Goal: Task Accomplishment & Management: Manage account settings

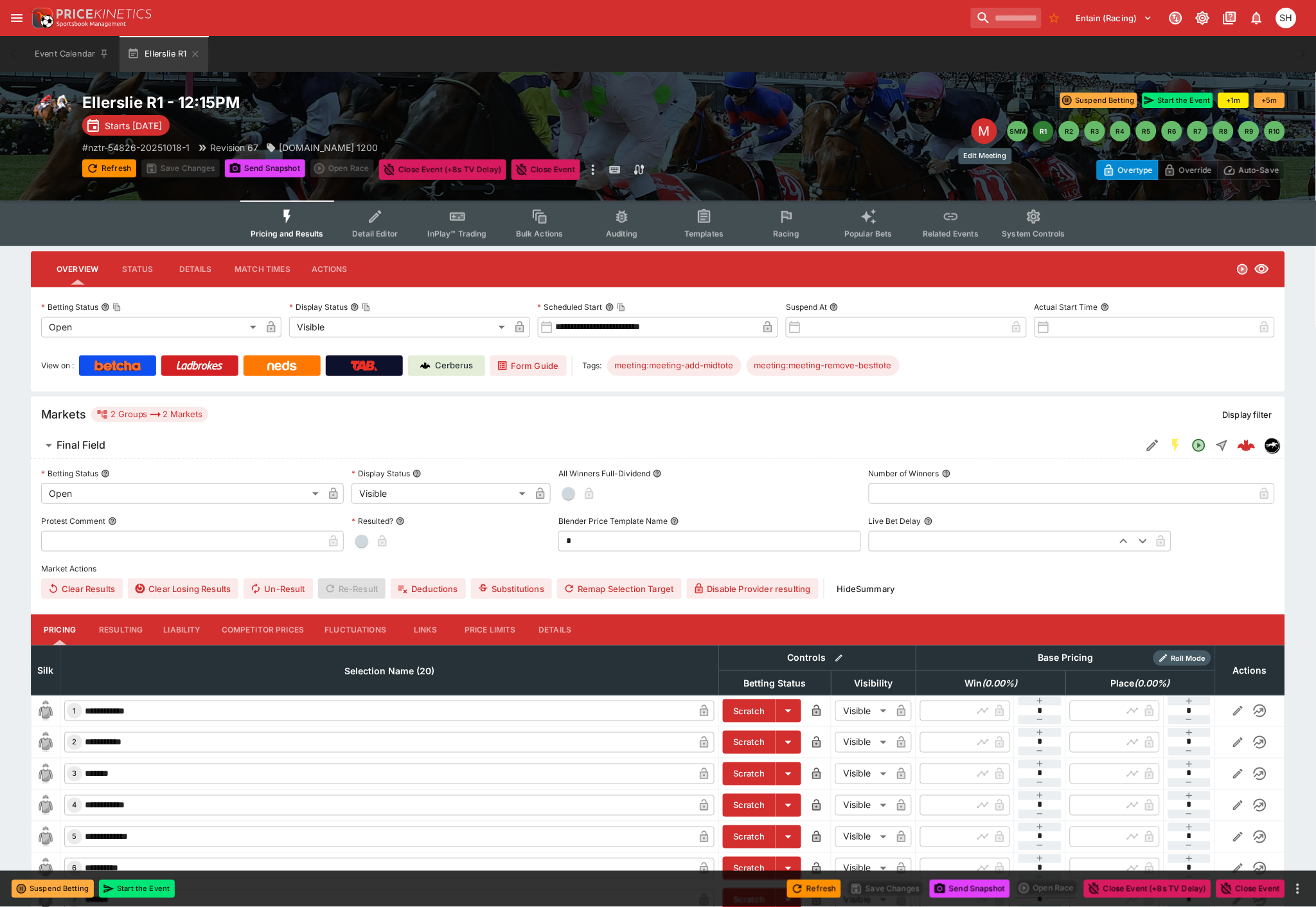
click at [985, 131] on div "M" at bounding box center [984, 131] width 26 height 26
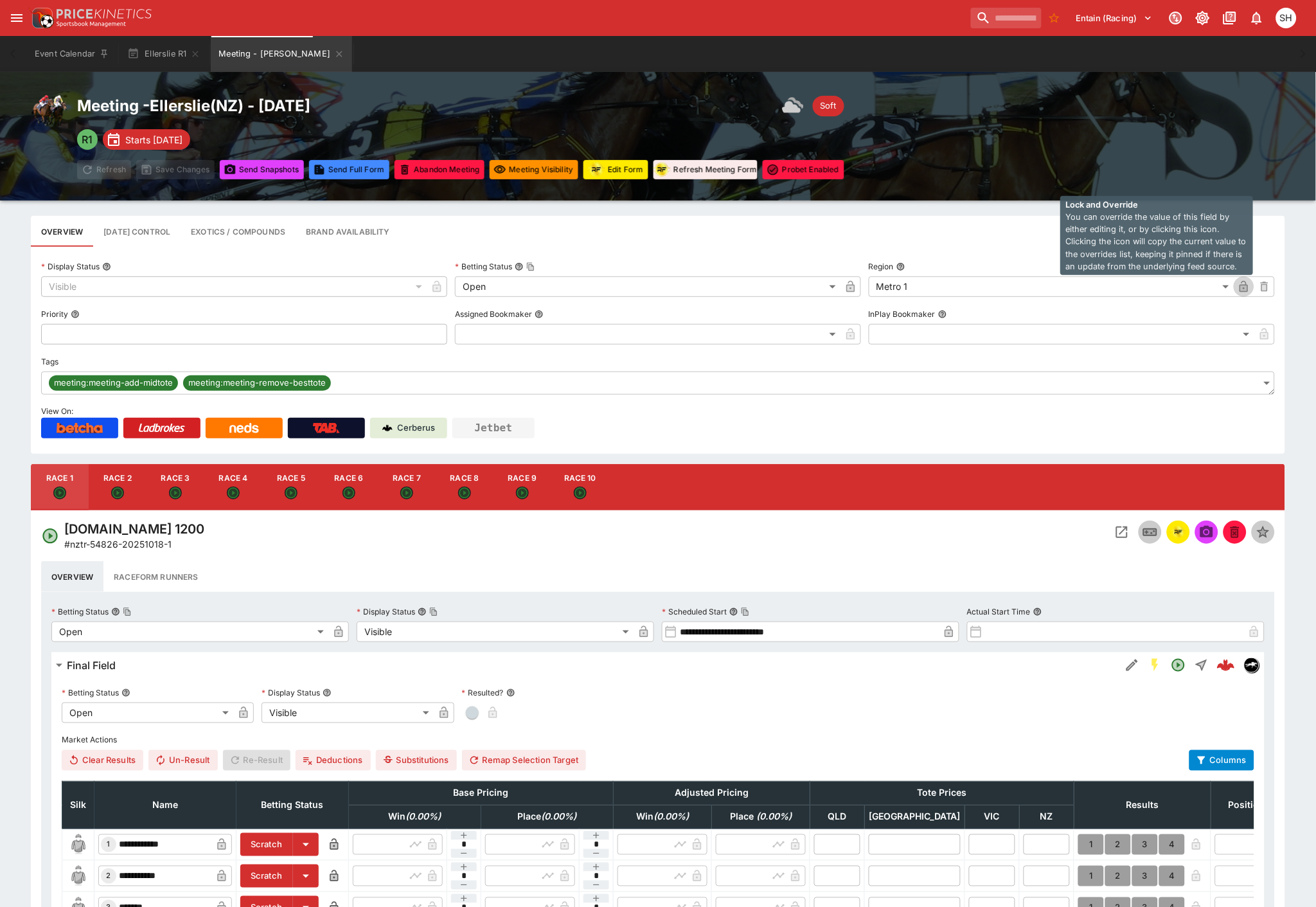
click at [1242, 290] on icon "button" at bounding box center [1244, 287] width 7 height 5
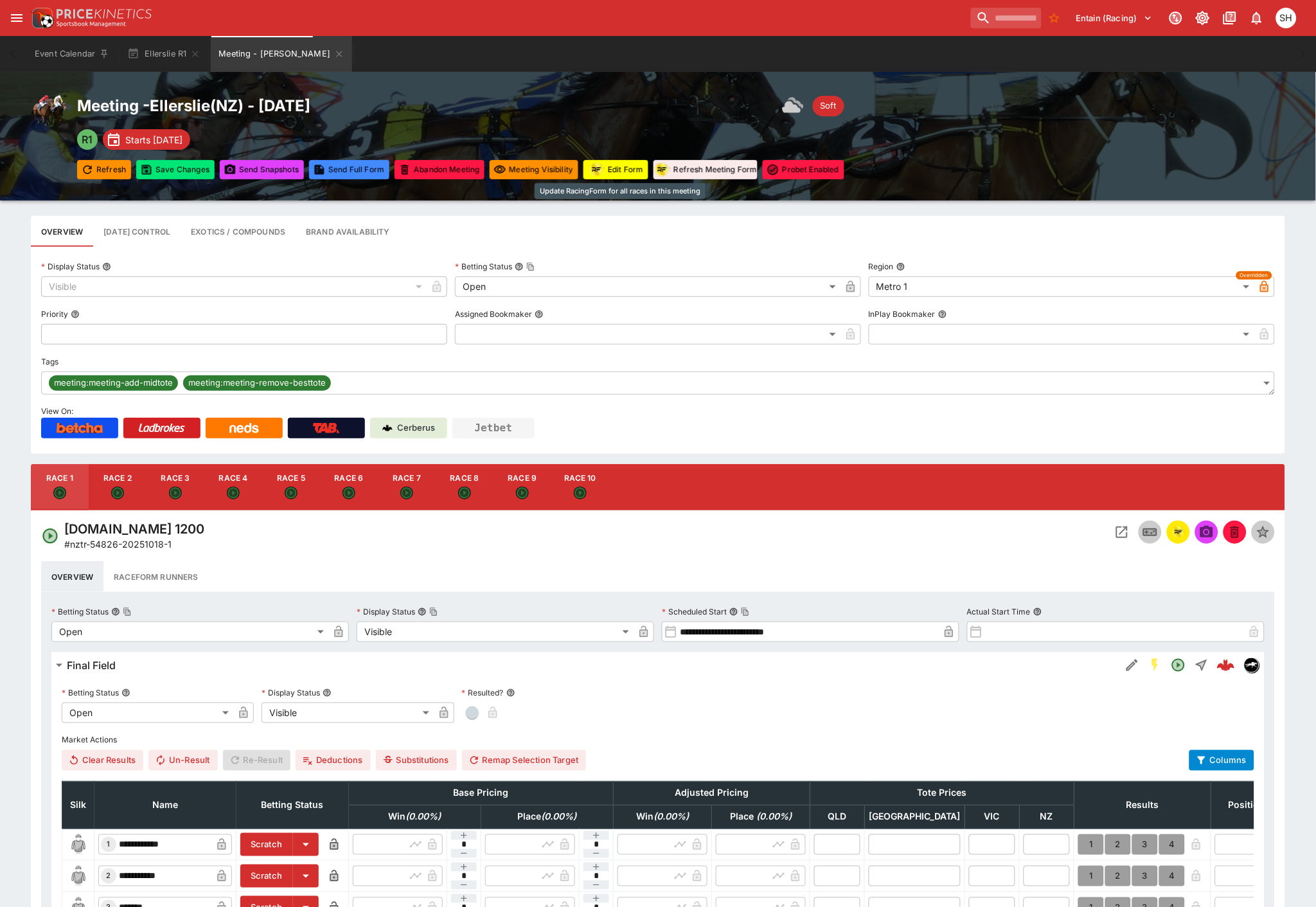
click at [616, 171] on button "Edit Form" at bounding box center [616, 169] width 65 height 19
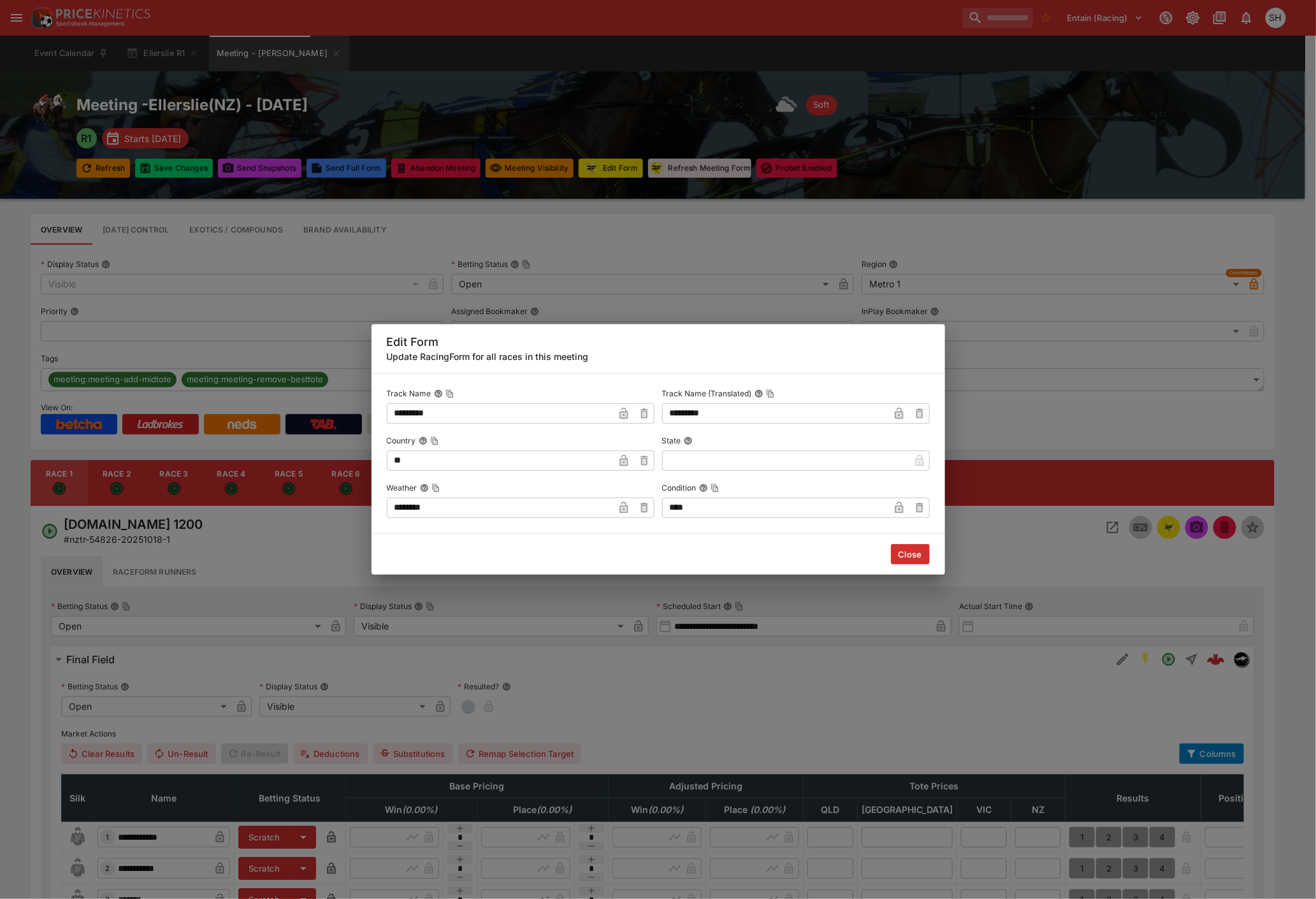
click at [711, 508] on input "****" at bounding box center [775, 508] width 227 height 21
click at [901, 508] on input "*****" at bounding box center [786, 508] width 247 height 21
type input "*****"
click at [914, 556] on button "Close" at bounding box center [909, 554] width 39 height 21
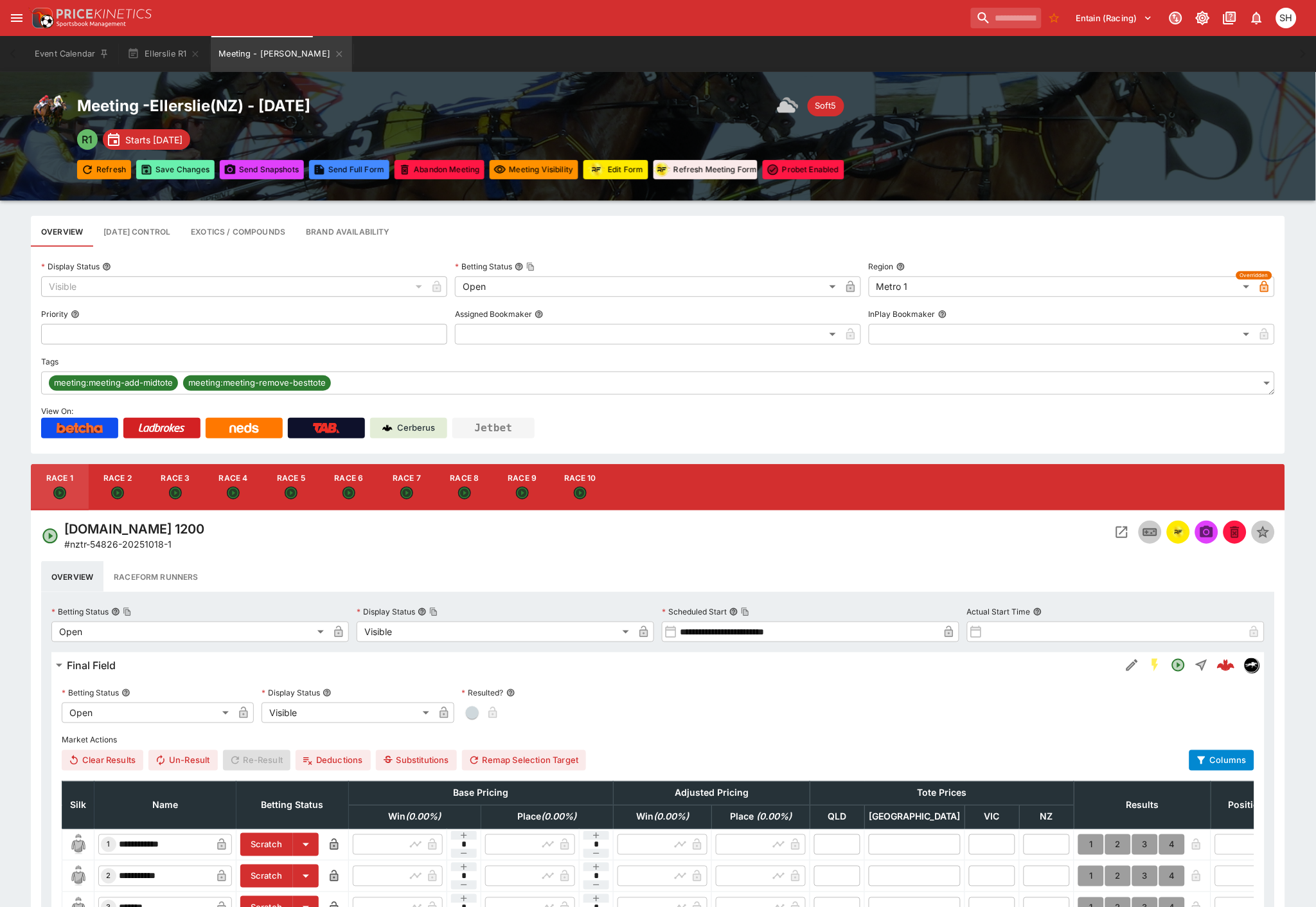
click at [163, 174] on button "Save Changes" at bounding box center [175, 169] width 79 height 19
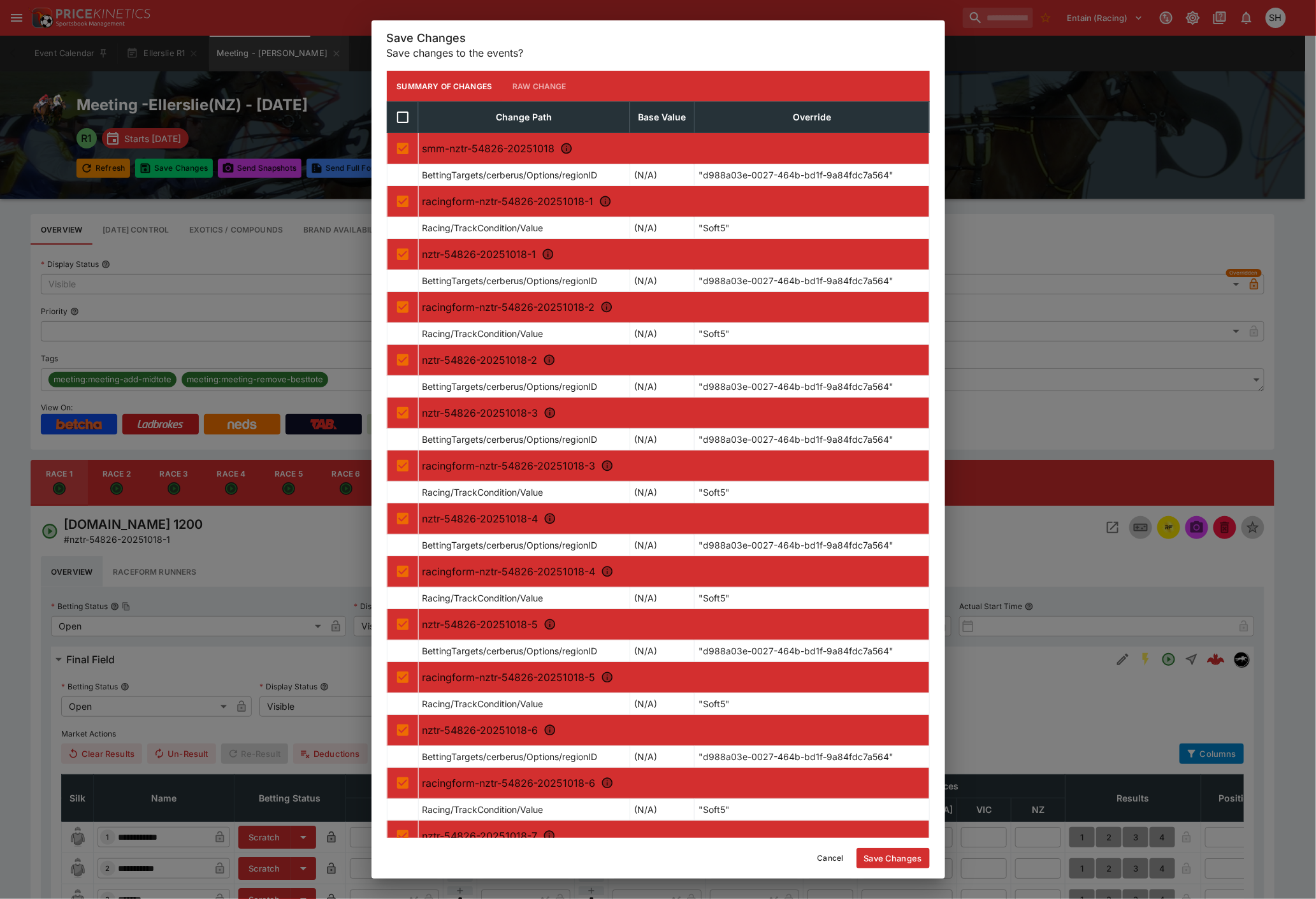
click at [880, 853] on button "Save Changes" at bounding box center [893, 859] width 73 height 21
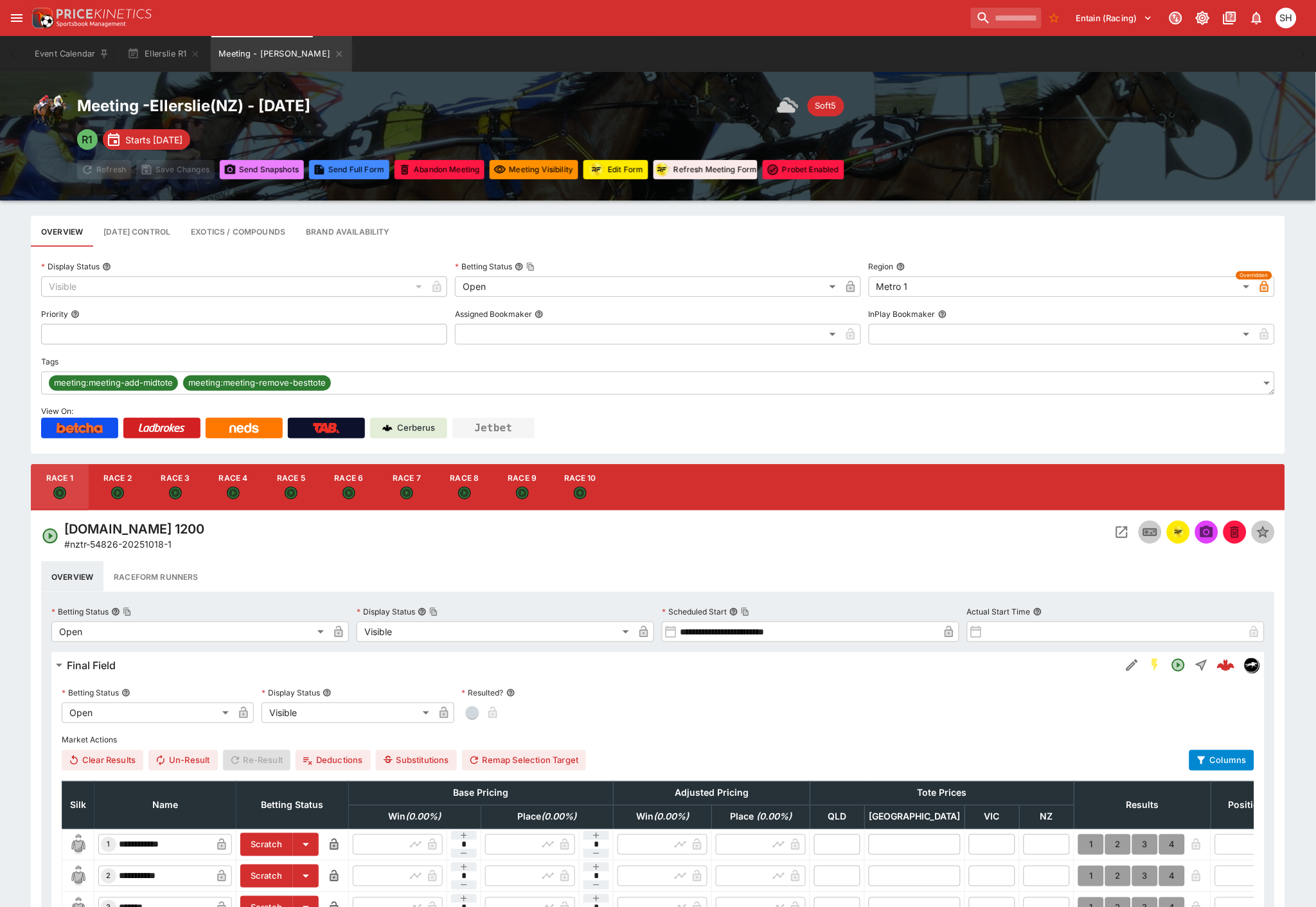
click at [238, 175] on button "Send Snapshot s" at bounding box center [261, 169] width 84 height 19
click at [236, 175] on button "Send Snapshot s" at bounding box center [261, 169] width 84 height 19
click at [334, 50] on icon "Meeting - Ellerslie" at bounding box center [339, 54] width 10 height 10
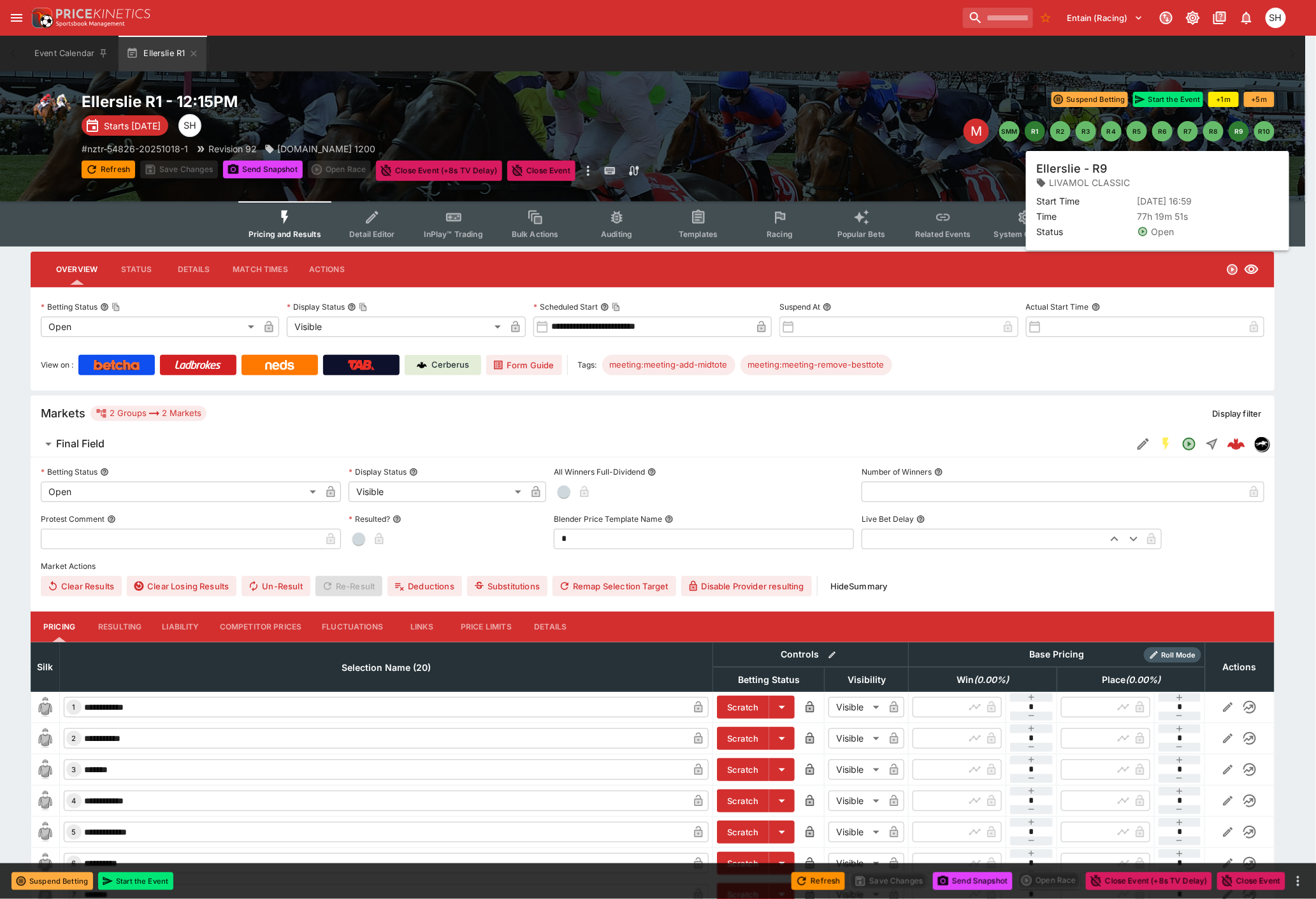
click at [1237, 133] on button "R9" at bounding box center [1239, 131] width 21 height 21
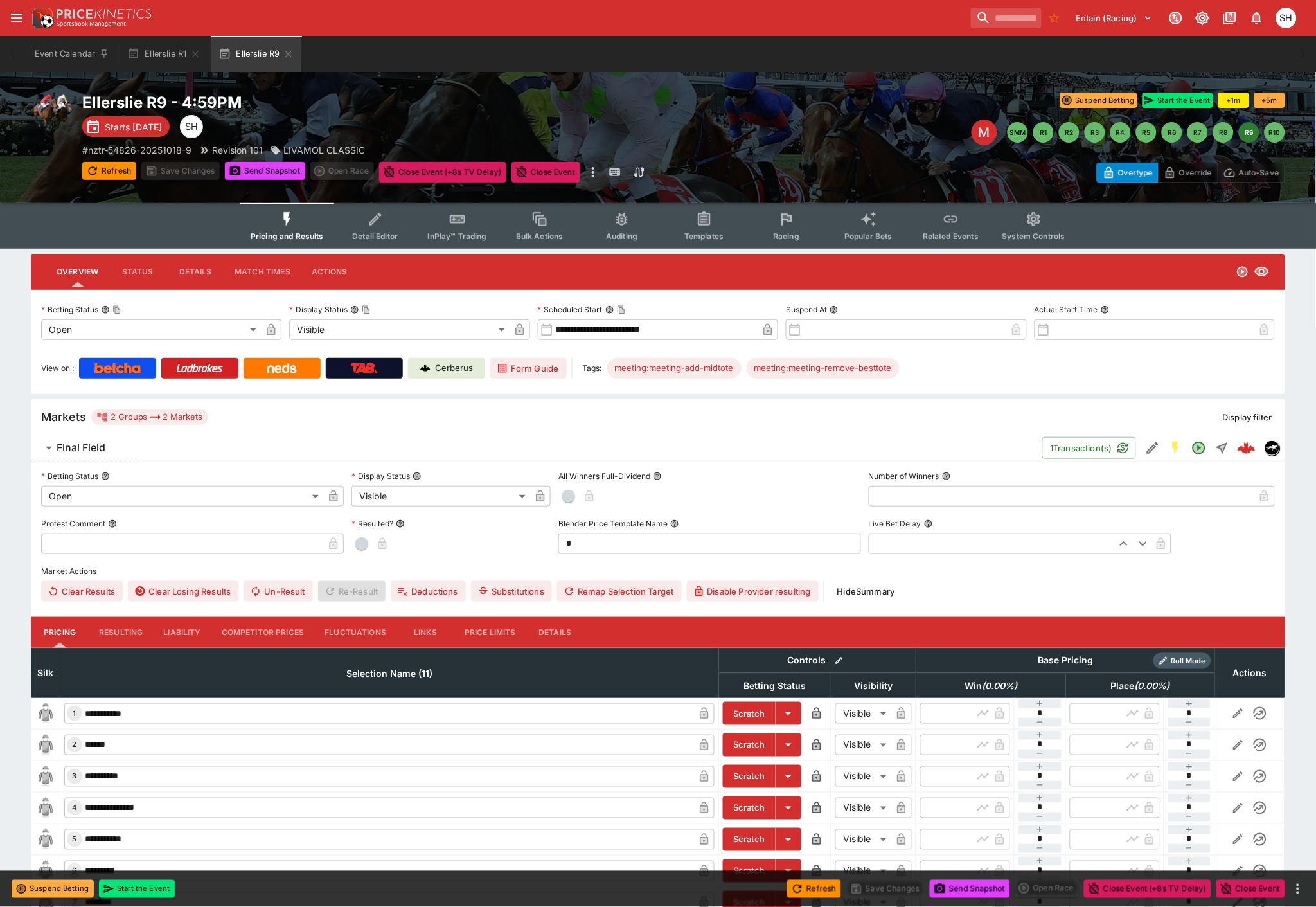
click at [393, 231] on span "Detail Editor" at bounding box center [374, 235] width 45 height 10
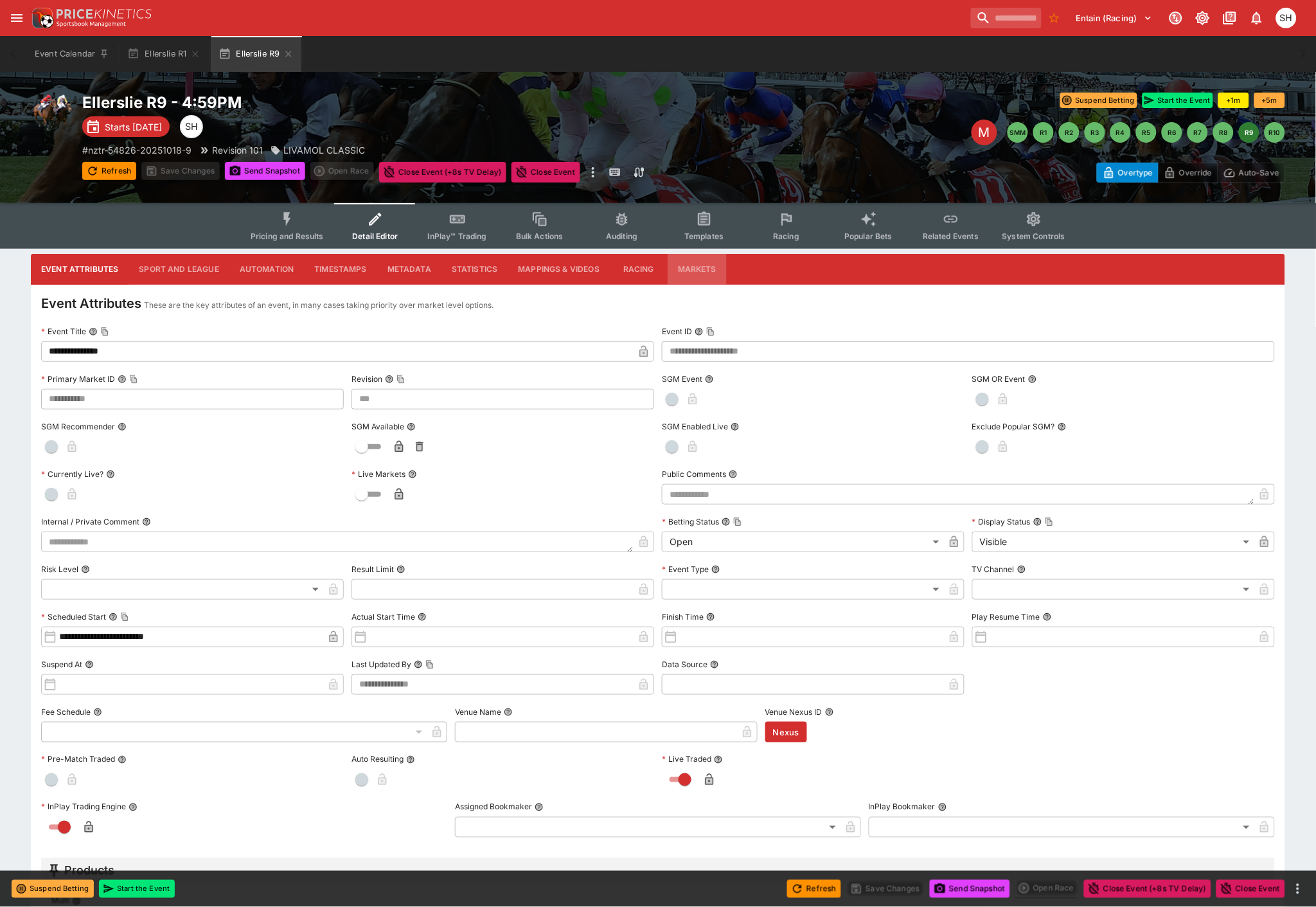
click at [694, 273] on button "Markets" at bounding box center [697, 270] width 59 height 31
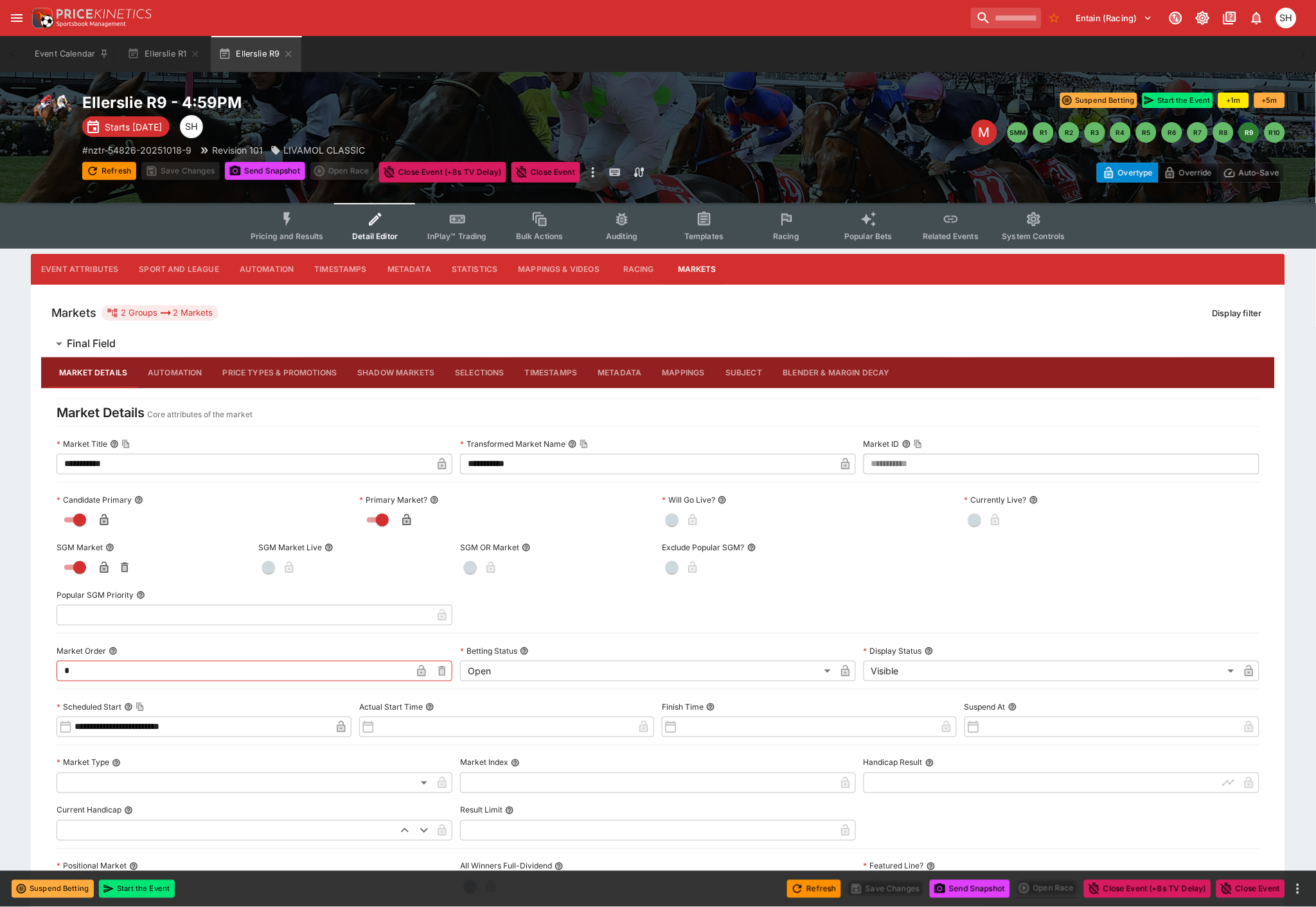
click at [827, 374] on button "Blender & Margin Decay" at bounding box center [836, 373] width 127 height 31
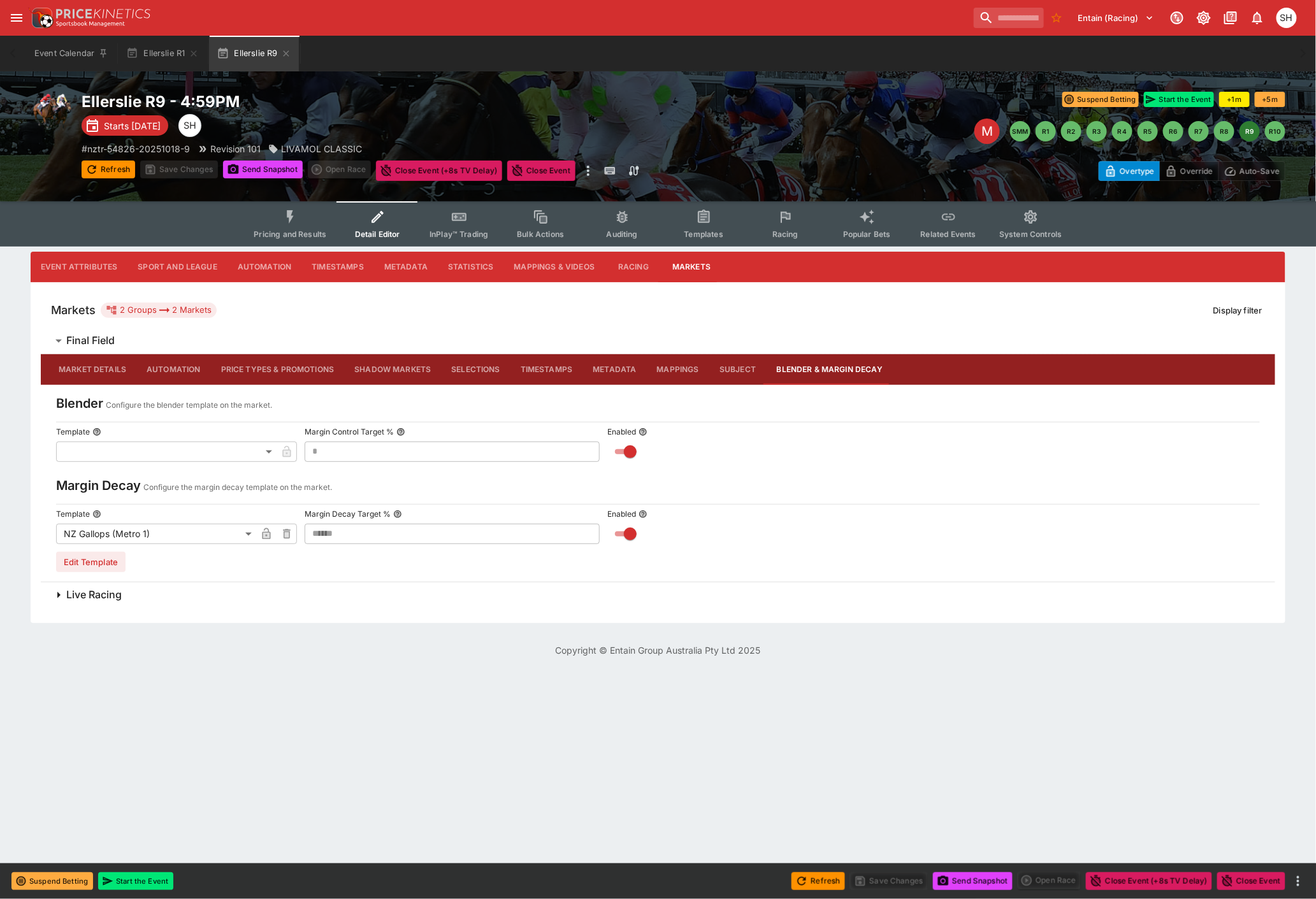
click at [248, 536] on body "Entain (Racing) 1 SH Event Calendar Ellerslie R1 Ellerslie R9 Welcome back, Sco…" at bounding box center [658, 336] width 1316 height 672
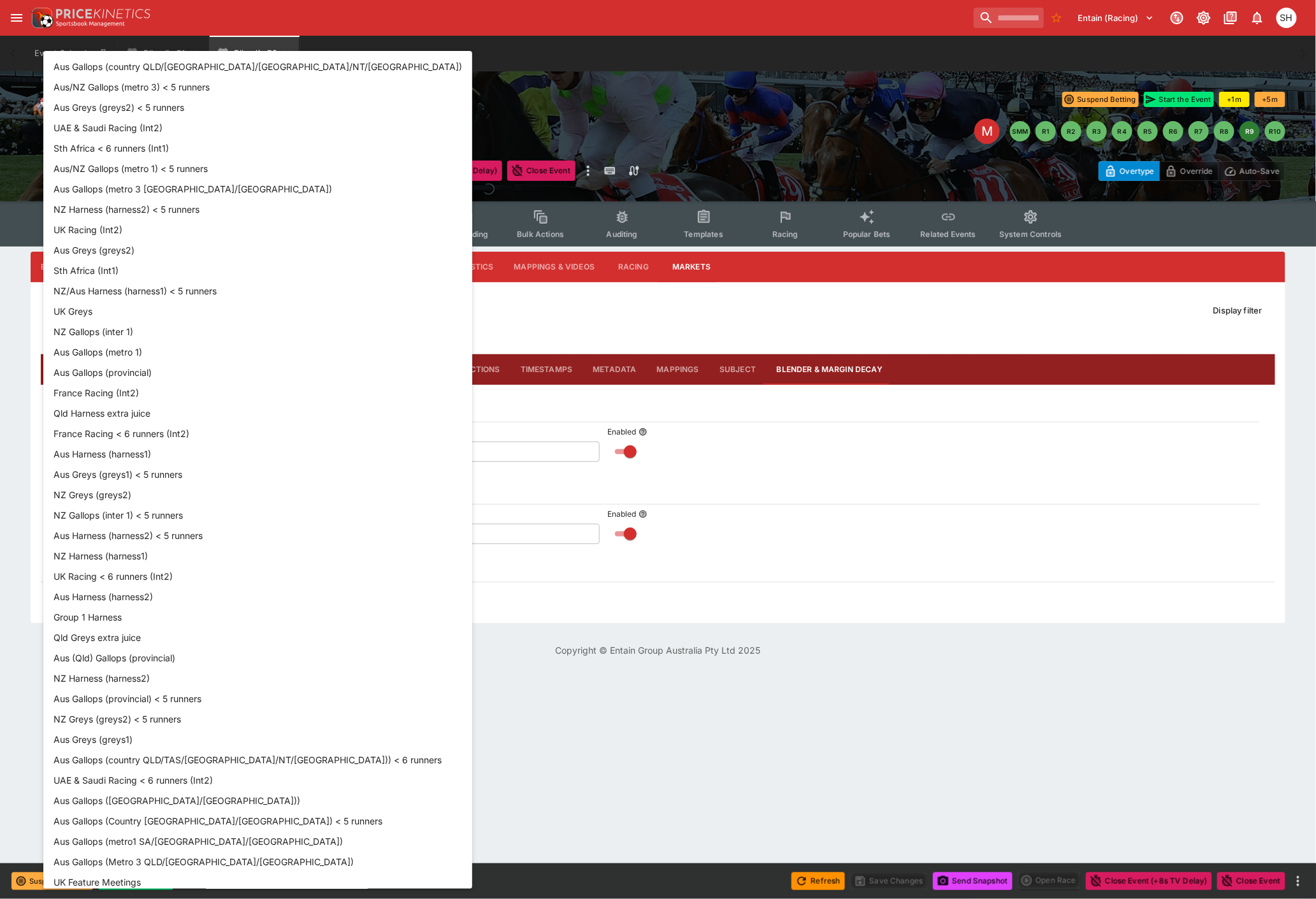
scroll to position [354, 0]
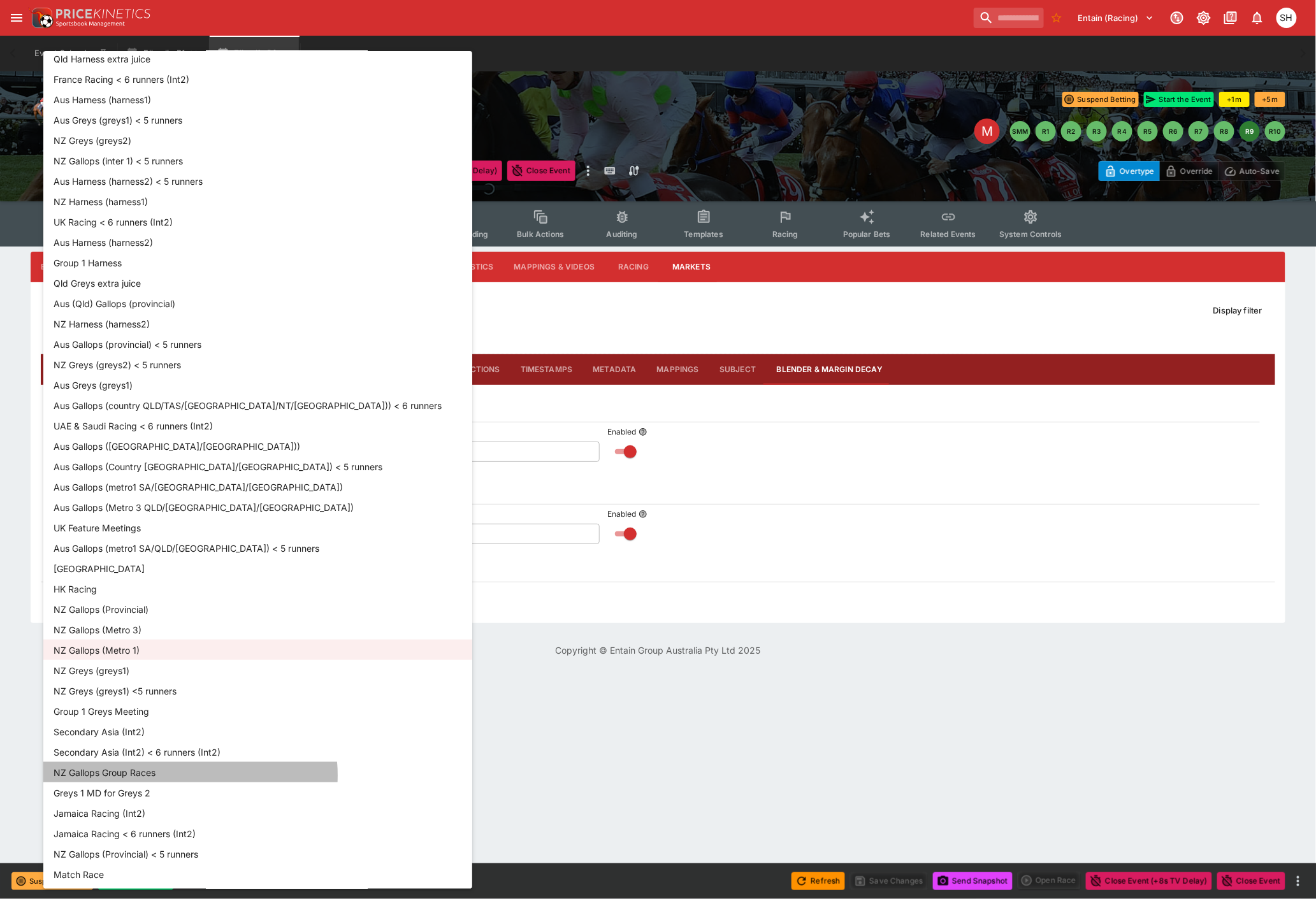
click at [190, 775] on li "NZ Gallops Group Races" at bounding box center [258, 772] width 429 height 21
type input "**********"
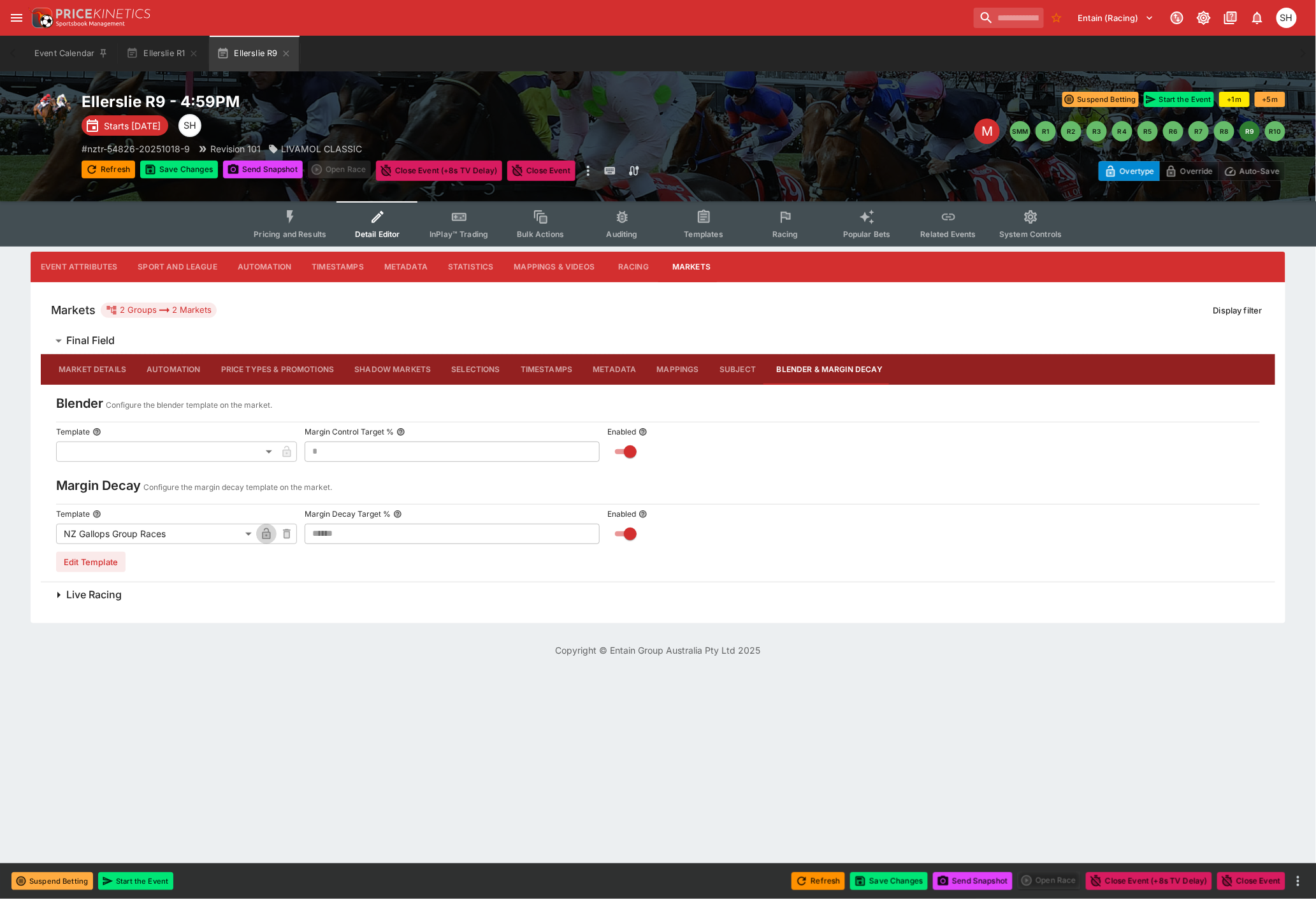
click at [263, 535] on icon "button" at bounding box center [266, 535] width 7 height 5
click at [890, 879] on button "Save Changes" at bounding box center [889, 881] width 78 height 18
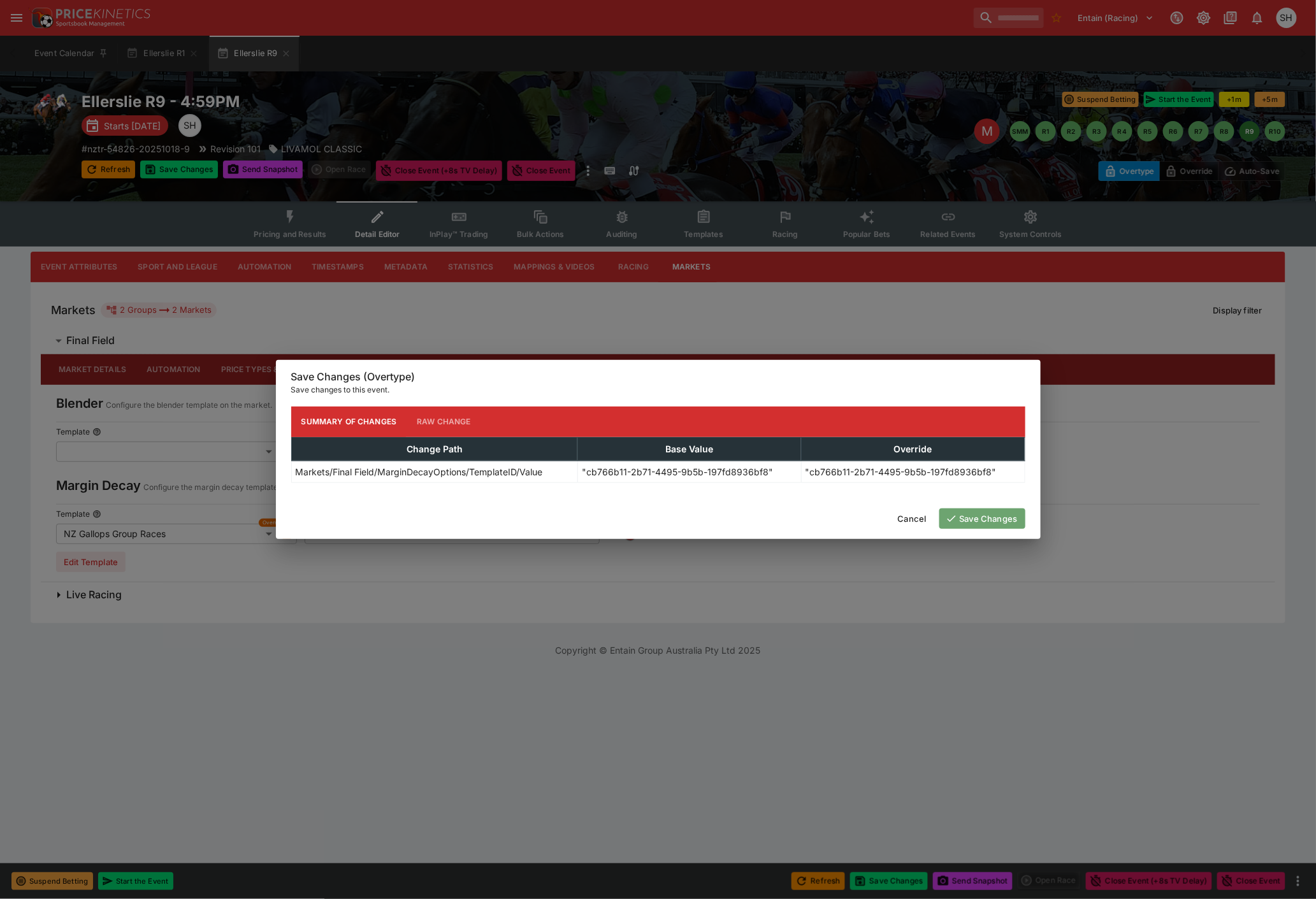
click at [998, 518] on button "Save Changes" at bounding box center [982, 518] width 86 height 21
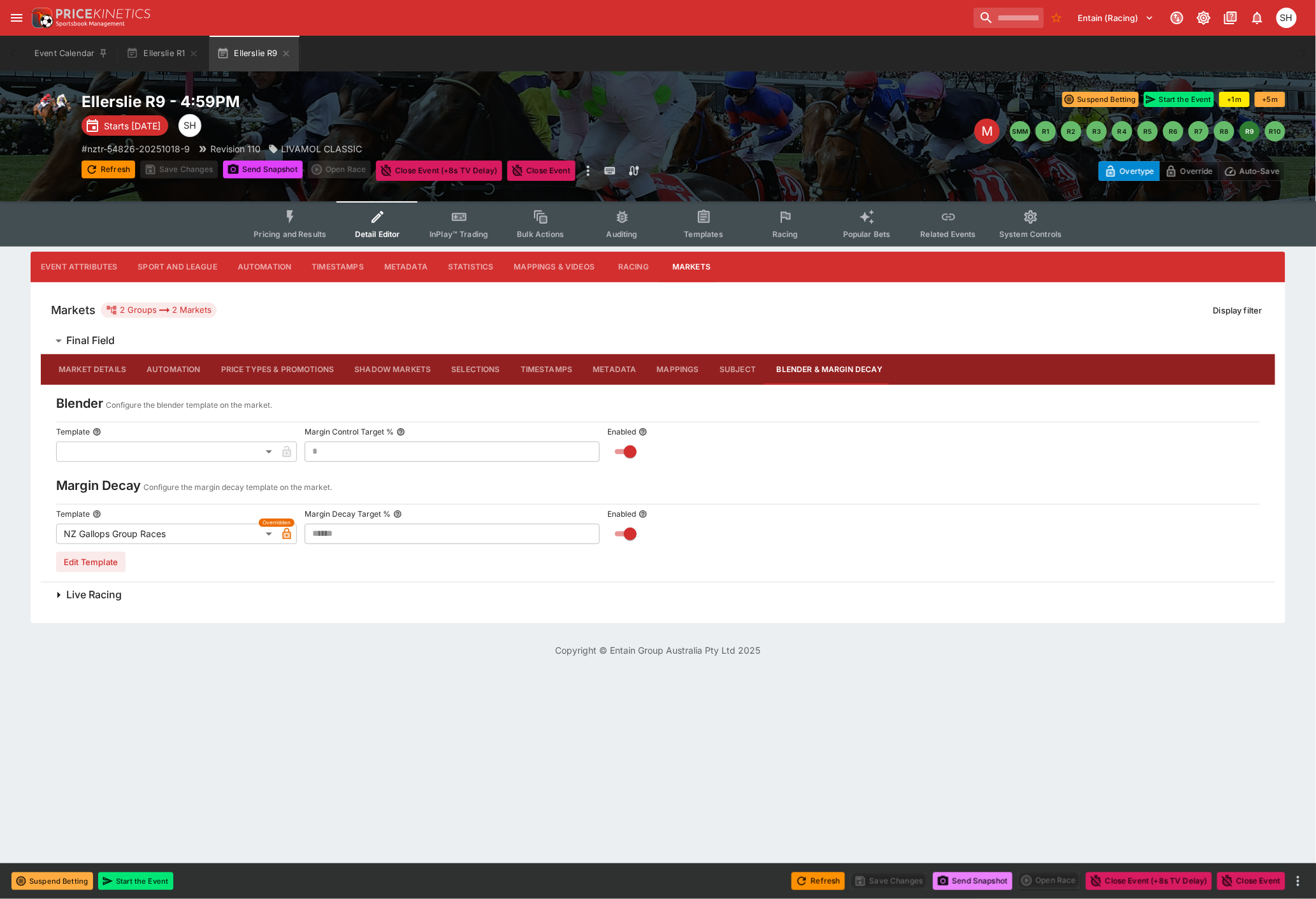
click at [951, 881] on button "Send Snapshot" at bounding box center [973, 881] width 80 height 18
click at [276, 230] on span "Pricing and Results" at bounding box center [289, 233] width 73 height 10
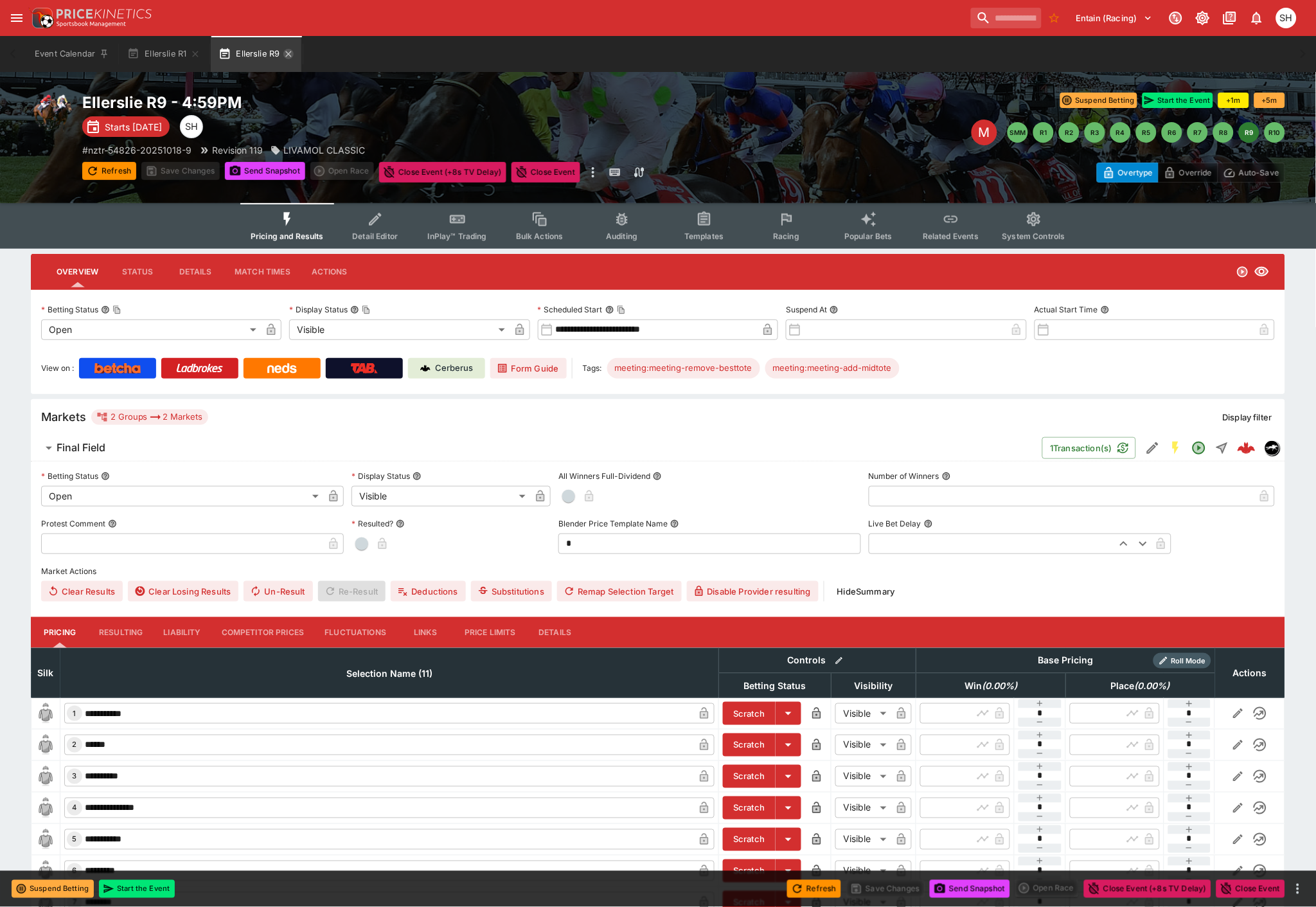
click at [293, 54] on icon "button" at bounding box center [289, 54] width 10 height 10
click at [195, 53] on icon "button" at bounding box center [196, 53] width 6 height 6
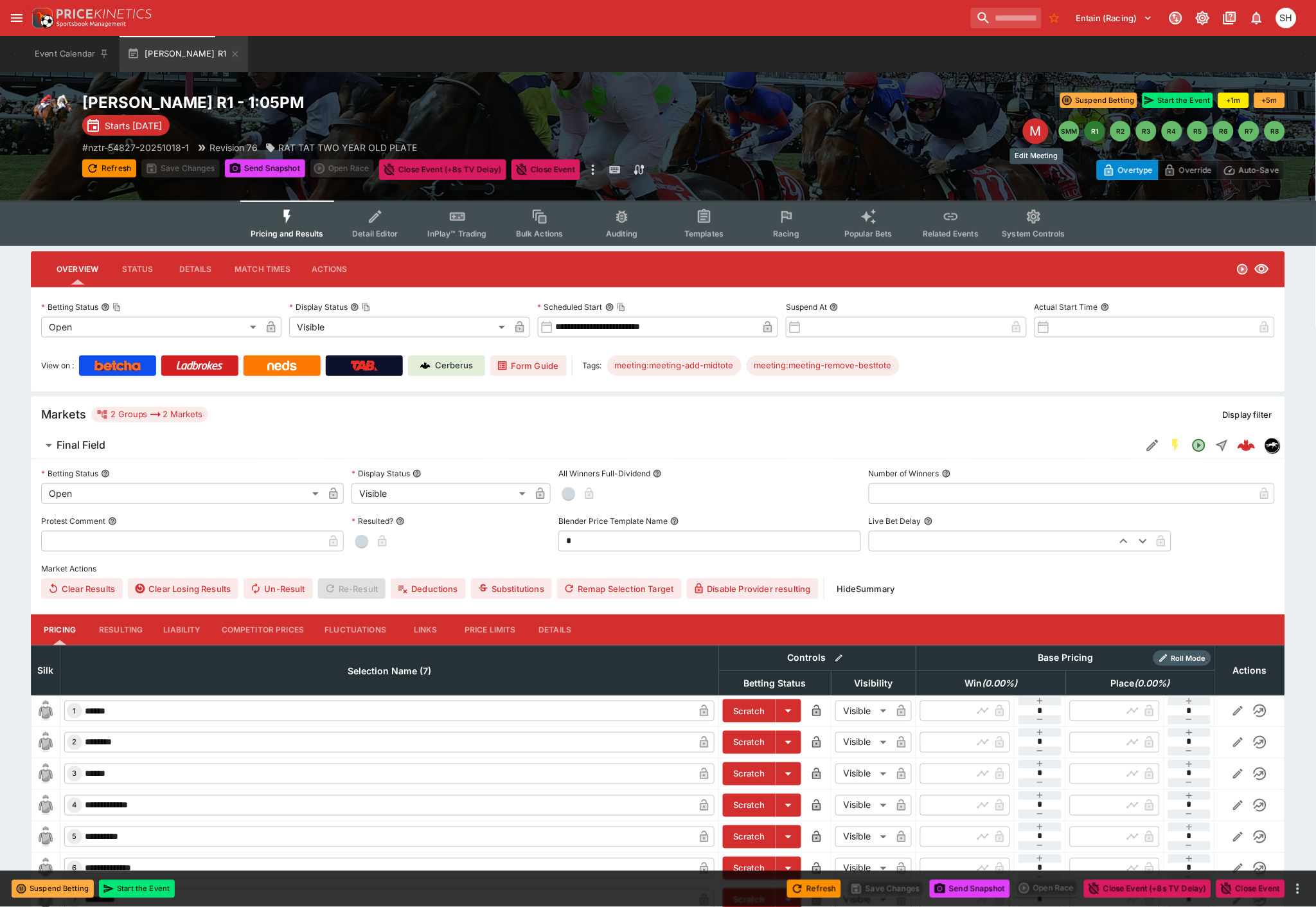
click at [1040, 136] on div "M" at bounding box center [1035, 131] width 26 height 26
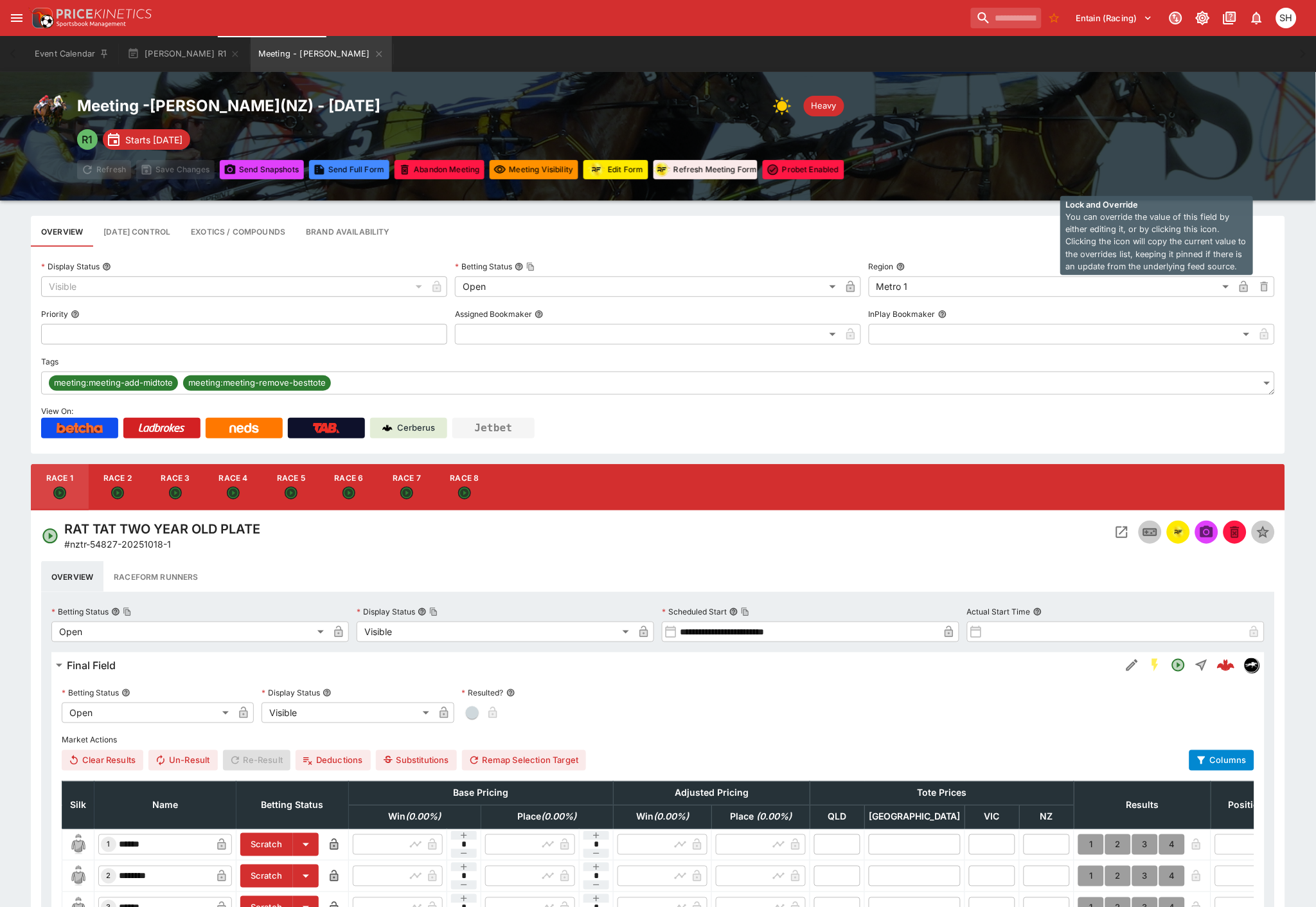
click at [1247, 287] on icon "button" at bounding box center [1244, 287] width 7 height 5
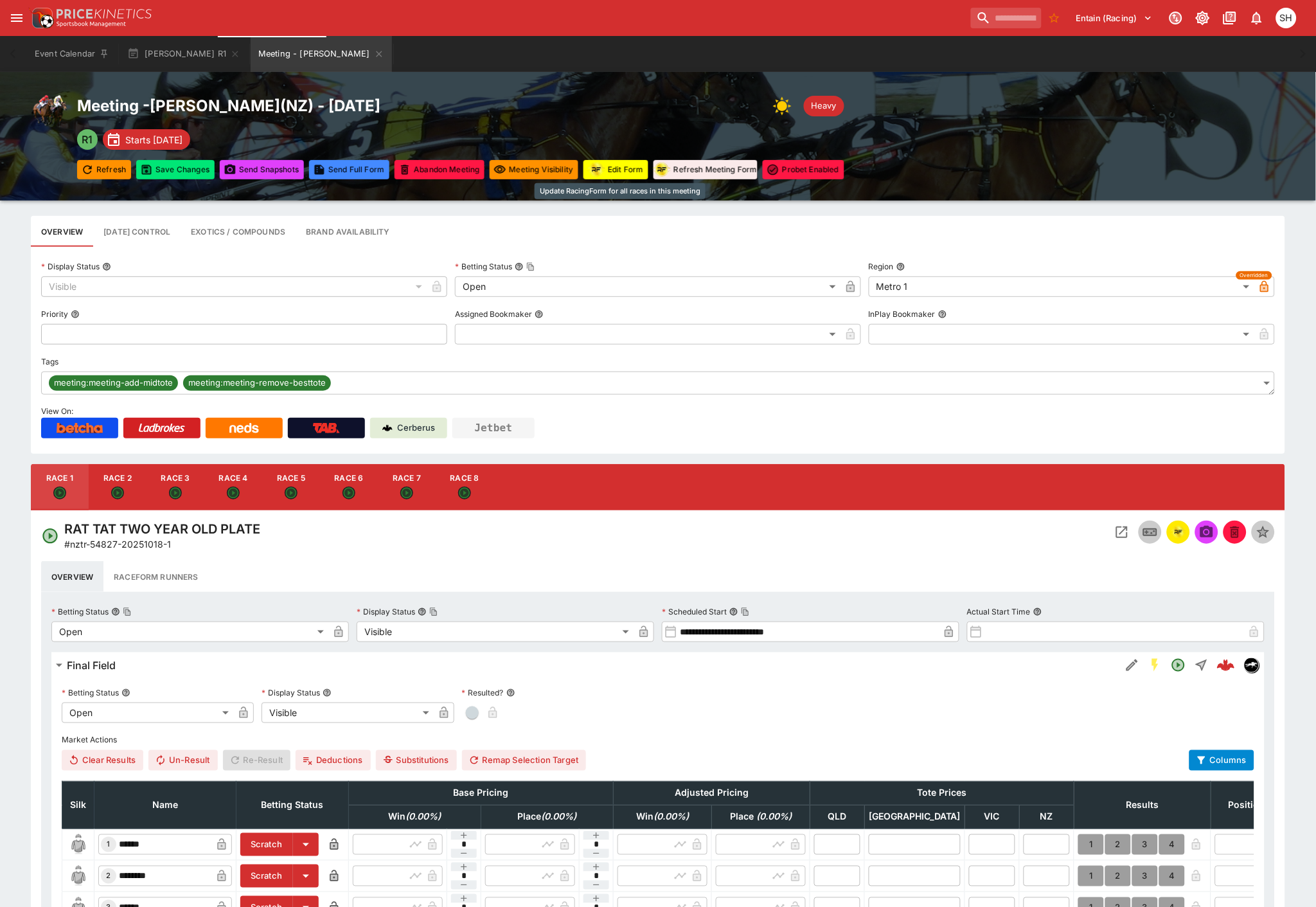
click at [618, 175] on button "Edit Form" at bounding box center [616, 169] width 65 height 19
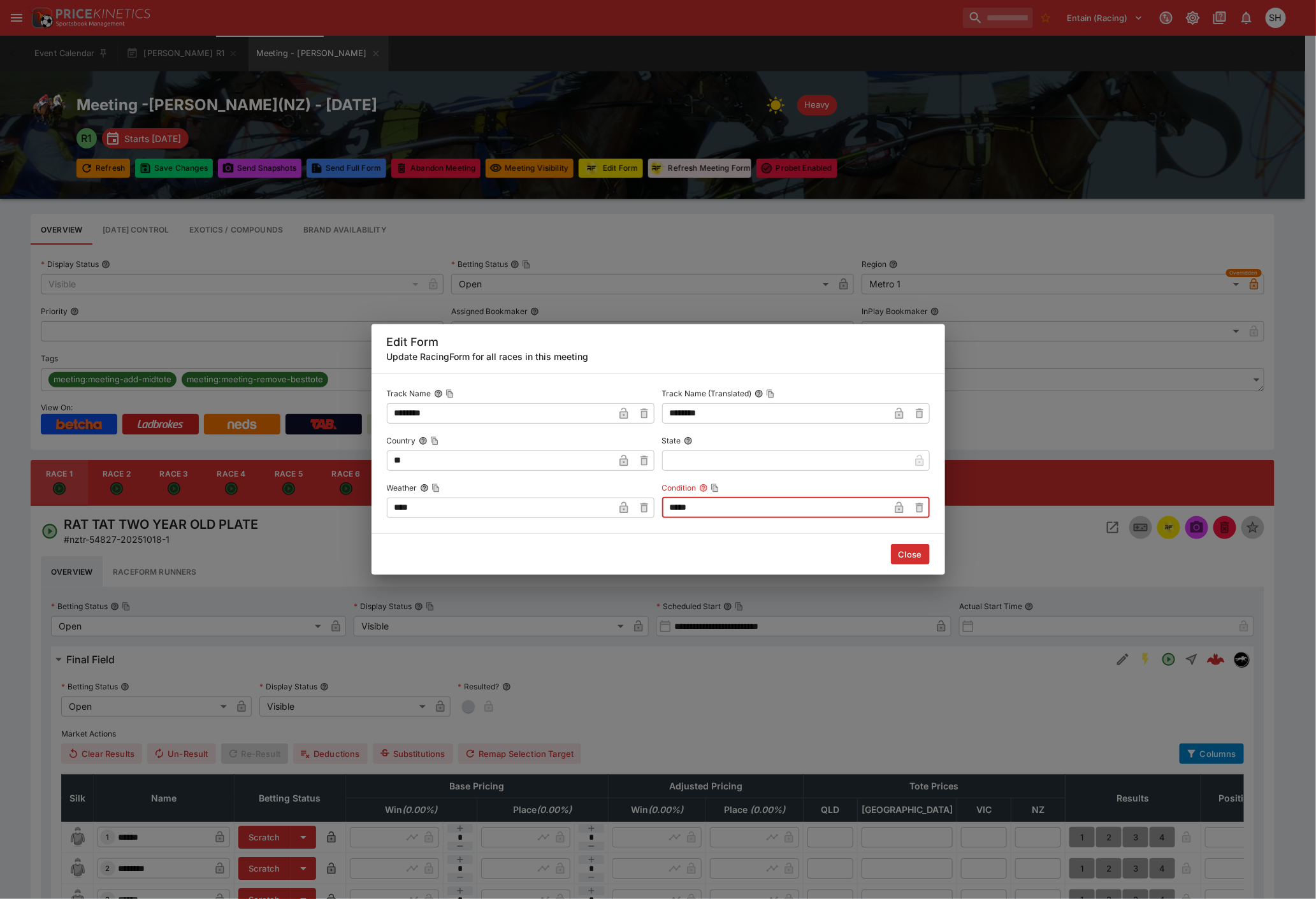
click at [727, 507] on input "*****" at bounding box center [775, 508] width 227 height 21
type input "*******"
click at [909, 557] on button "Close" at bounding box center [909, 554] width 39 height 21
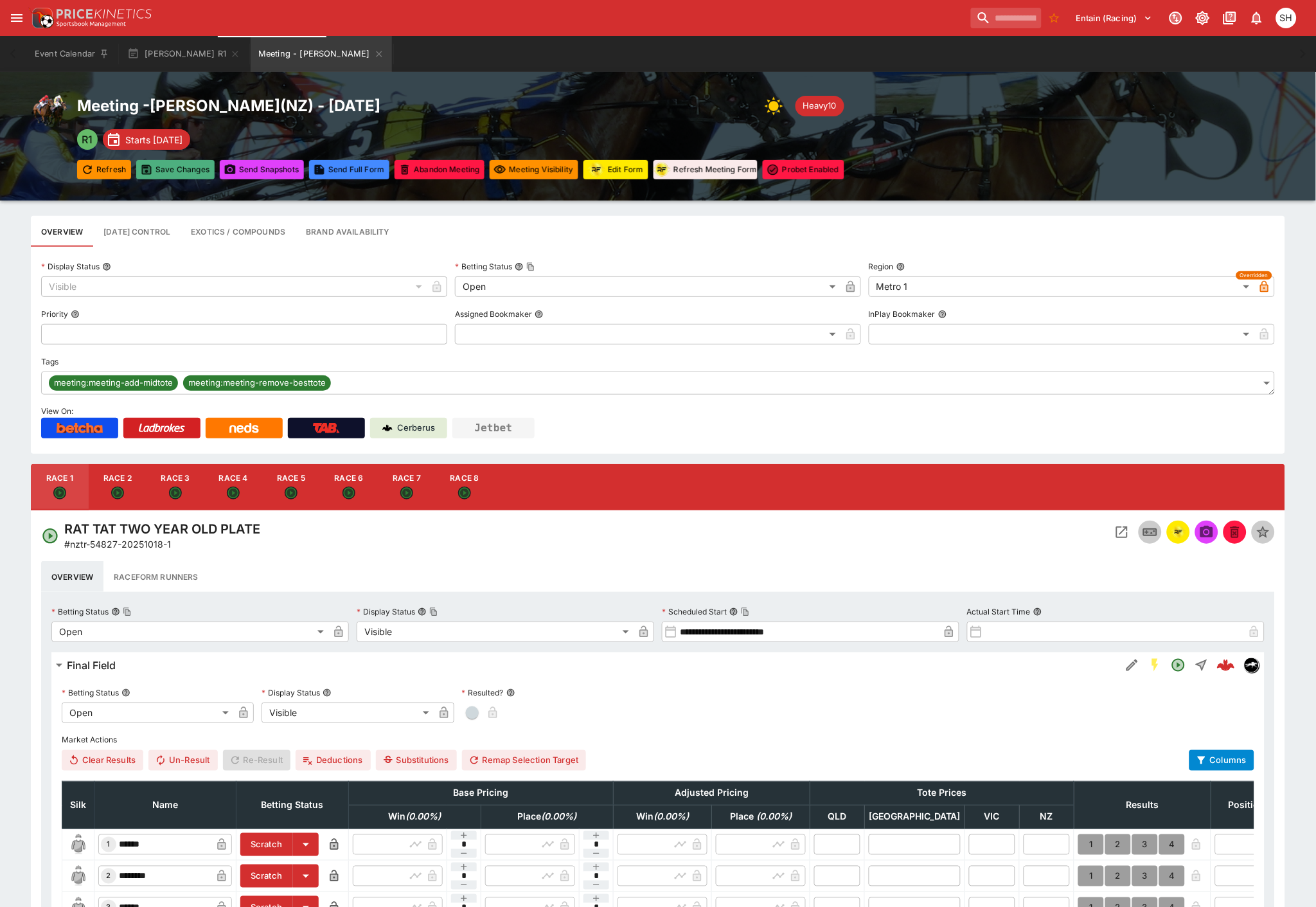
click at [175, 171] on button "Save Changes" at bounding box center [175, 169] width 79 height 19
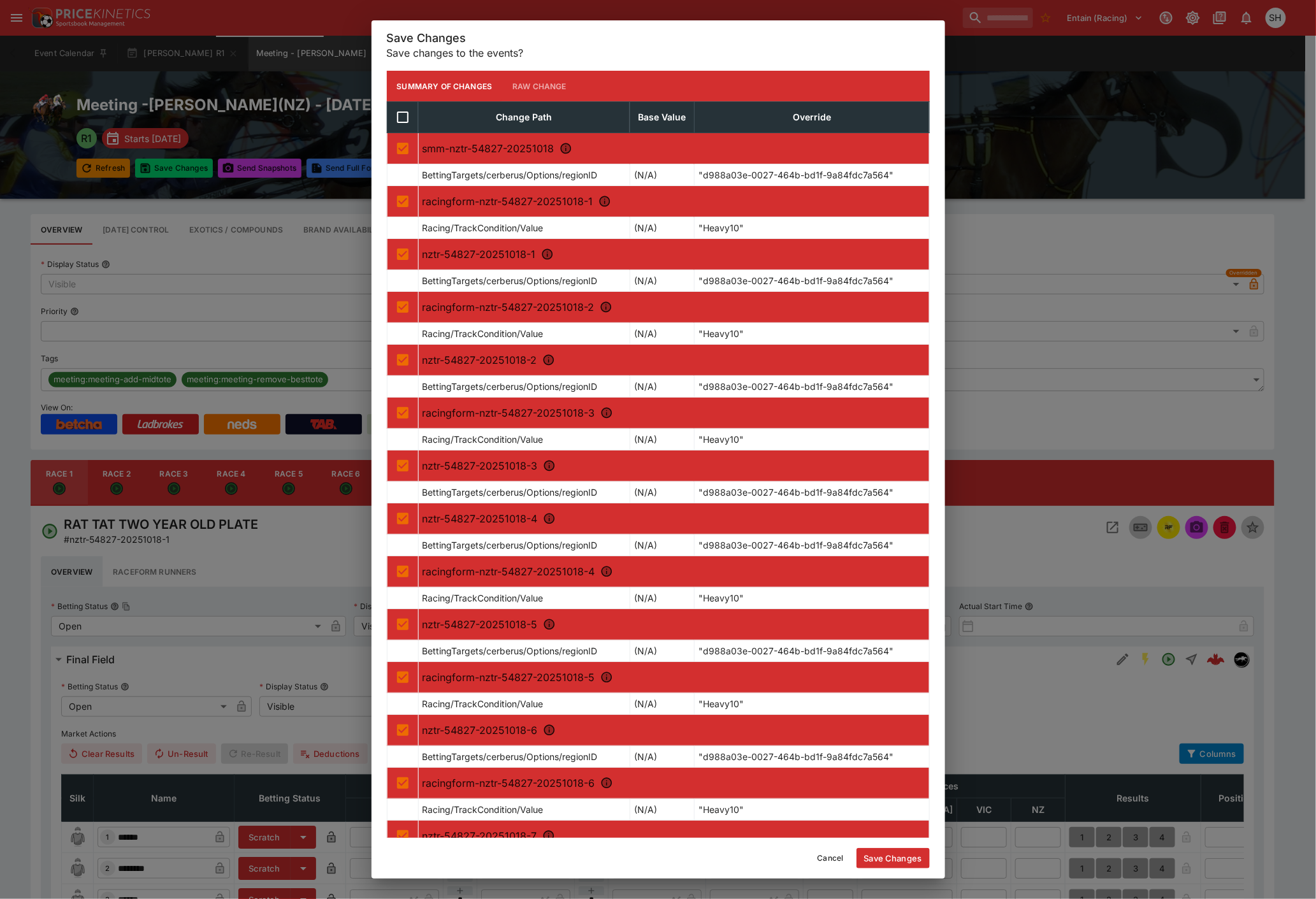
click at [882, 856] on button "Save Changes" at bounding box center [893, 859] width 73 height 21
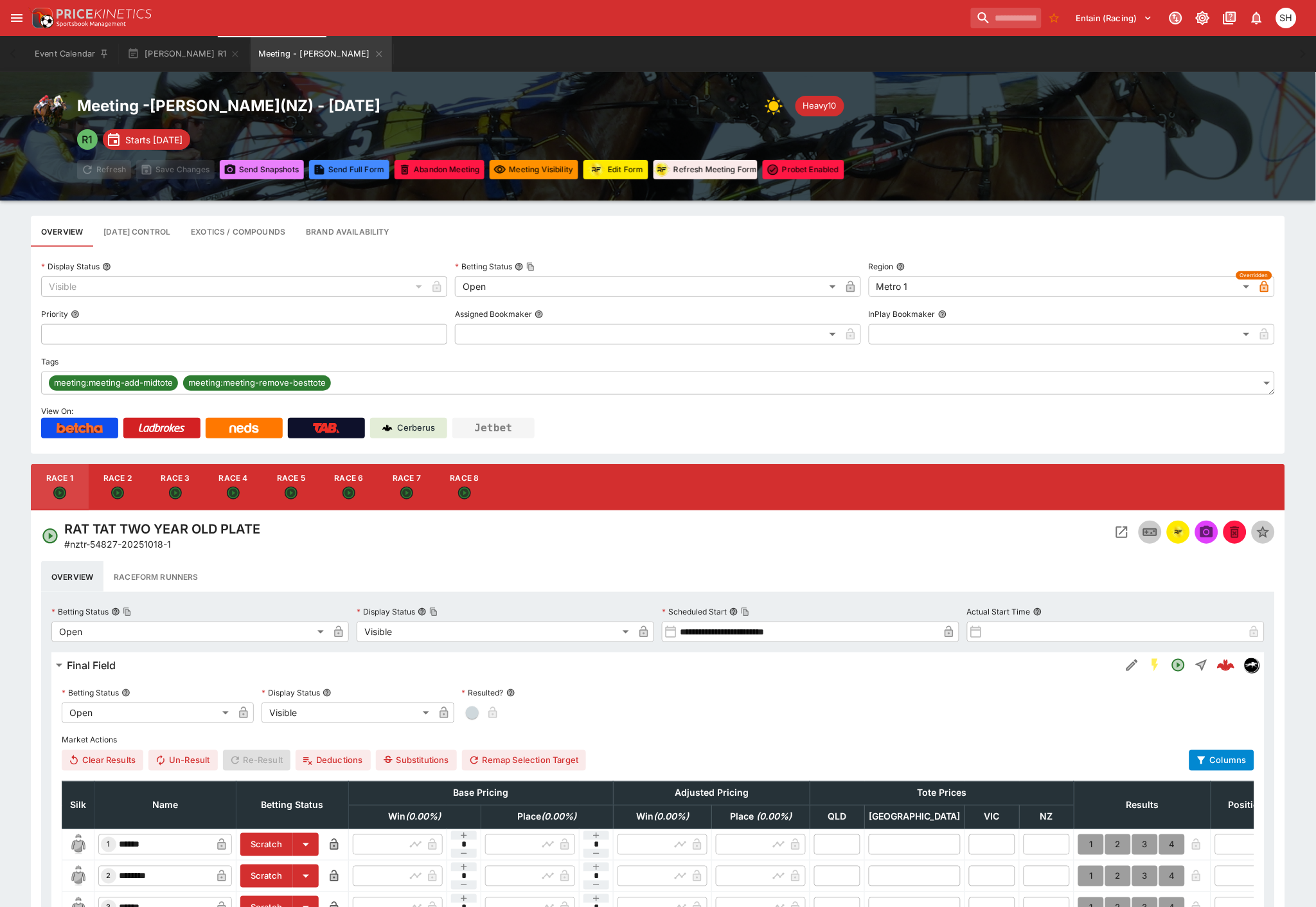
click at [253, 169] on button "Send Snapshot s" at bounding box center [261, 169] width 84 height 19
click at [252, 169] on button "Send Snapshot s" at bounding box center [261, 169] width 84 height 19
click at [374, 50] on icon "Meeting - Trentham" at bounding box center [380, 54] width 10 height 10
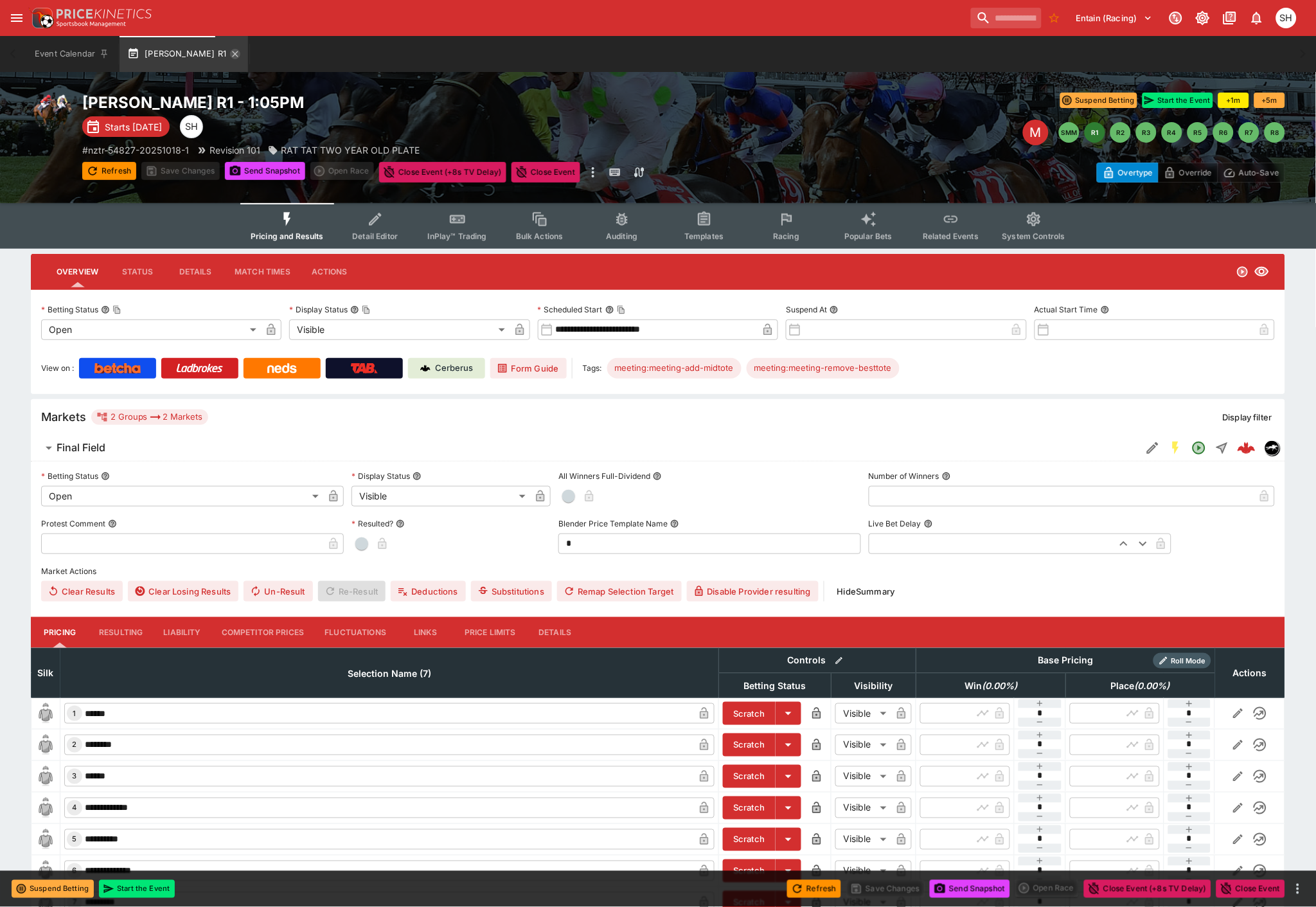
click at [230, 53] on icon "button" at bounding box center [235, 54] width 10 height 10
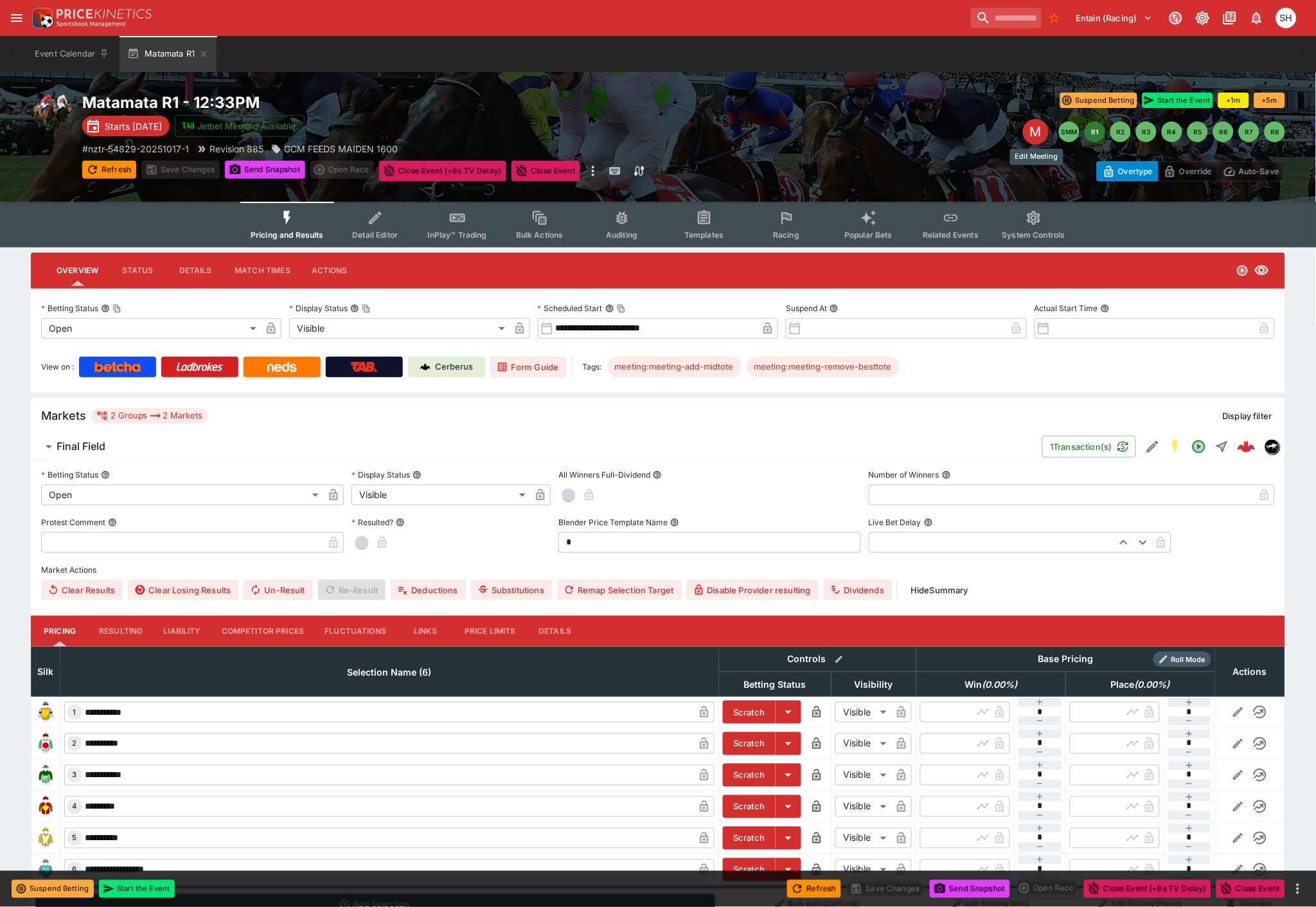
click at [1029, 140] on div "M" at bounding box center [1035, 131] width 26 height 26
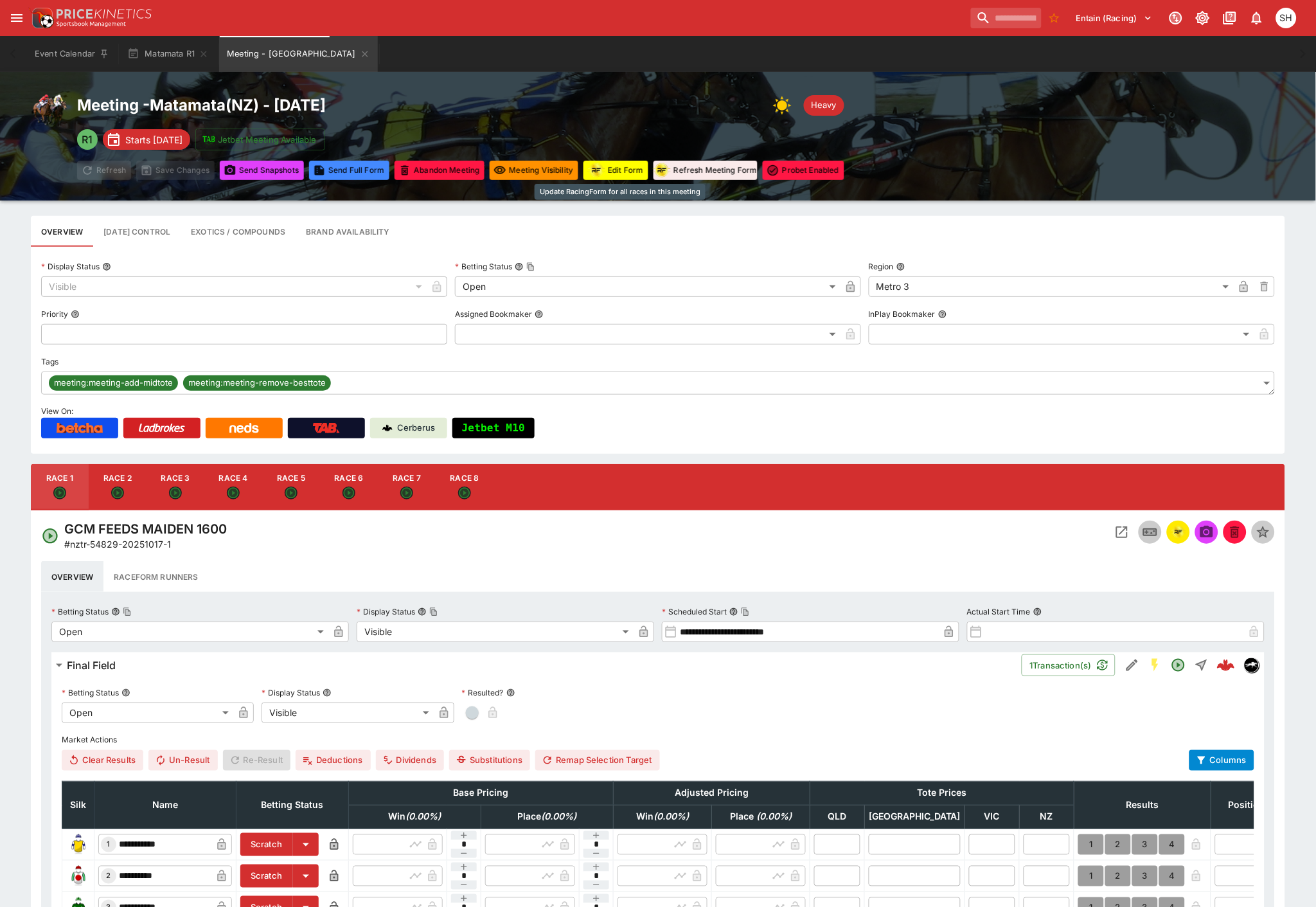
click at [617, 174] on button "Edit Form" at bounding box center [616, 170] width 65 height 19
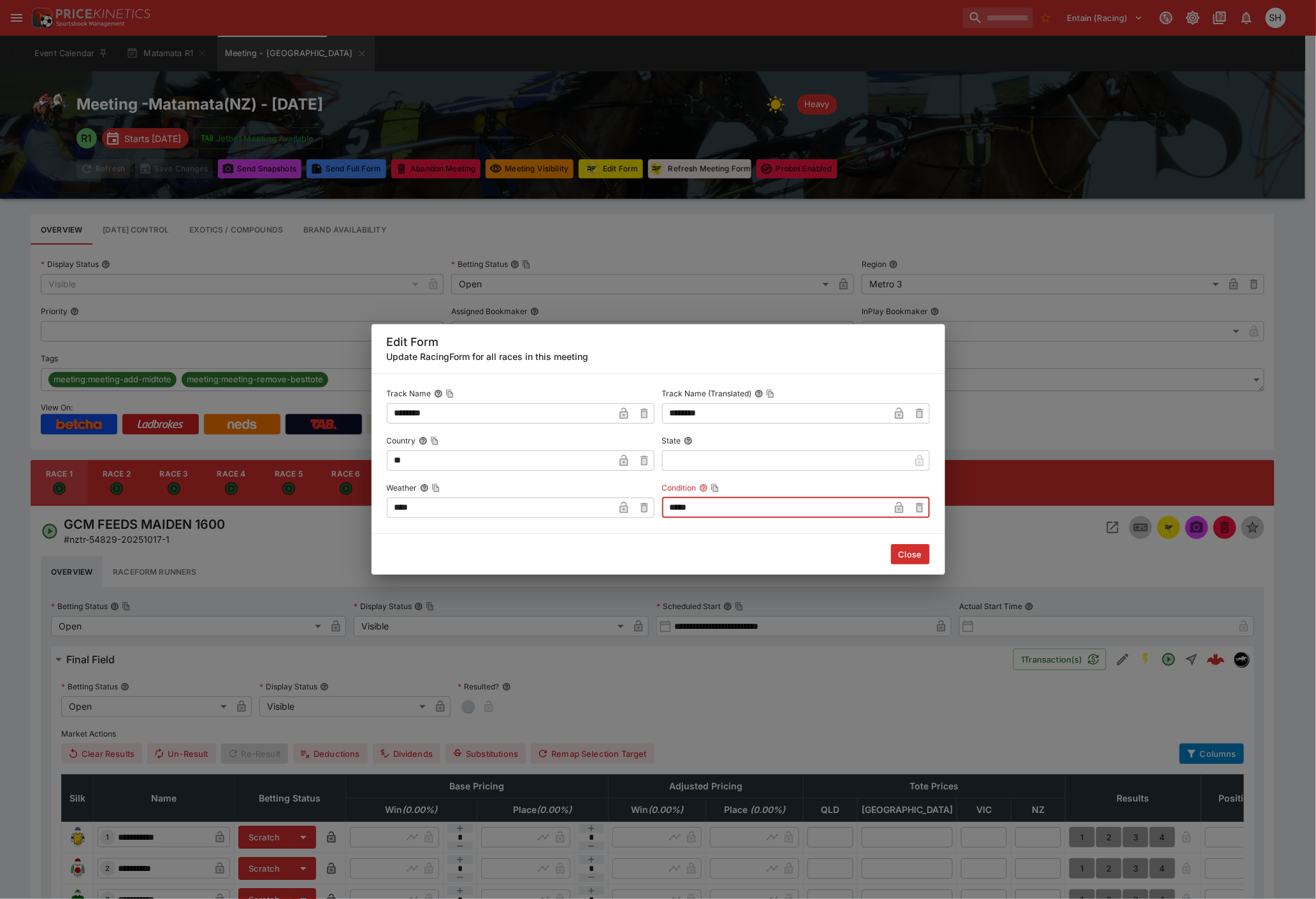
click at [723, 510] on input "*****" at bounding box center [775, 508] width 227 height 21
type input "*******"
click at [911, 557] on button "Close" at bounding box center [909, 554] width 39 height 21
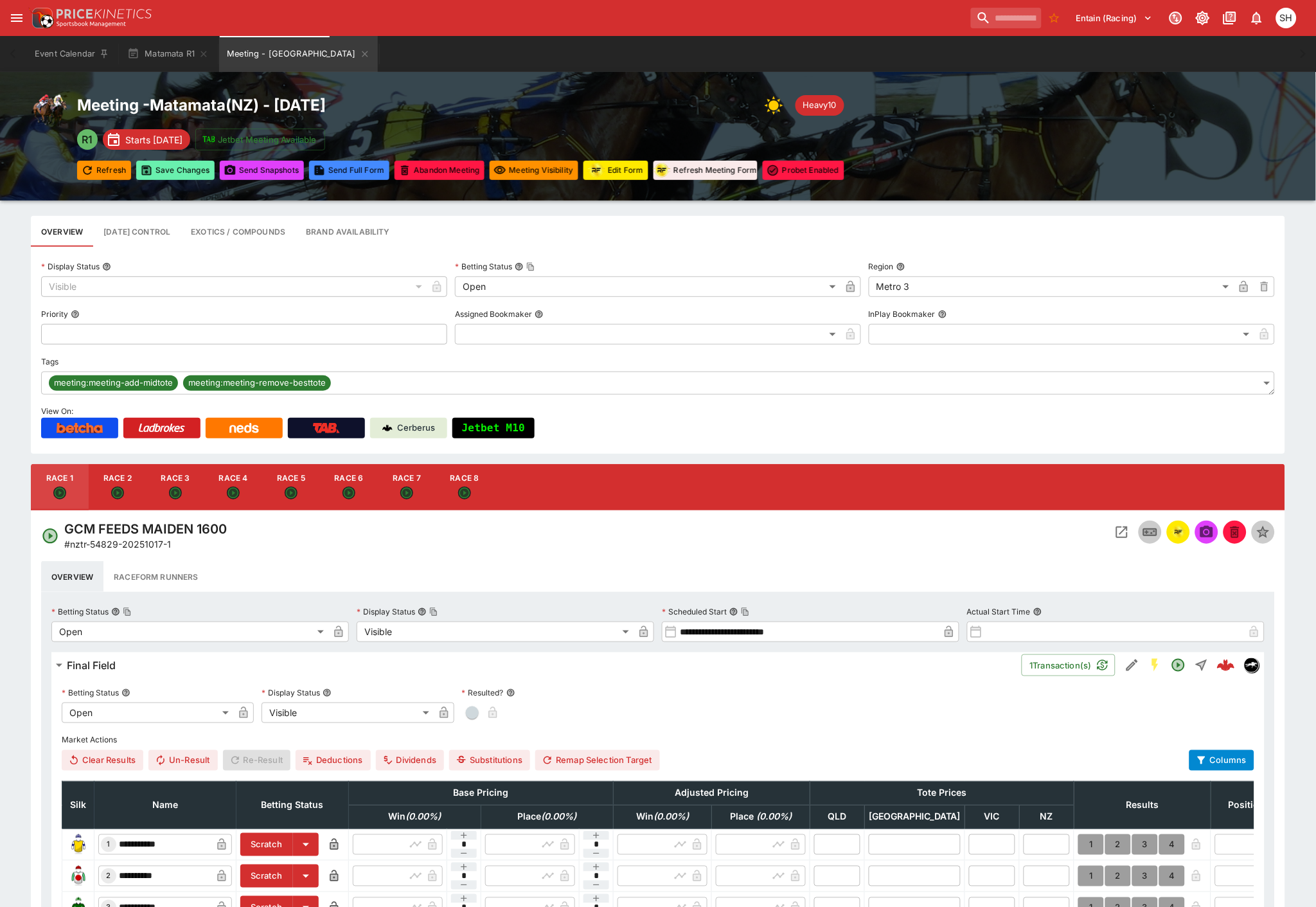
click at [167, 175] on button "Save Changes" at bounding box center [175, 170] width 79 height 19
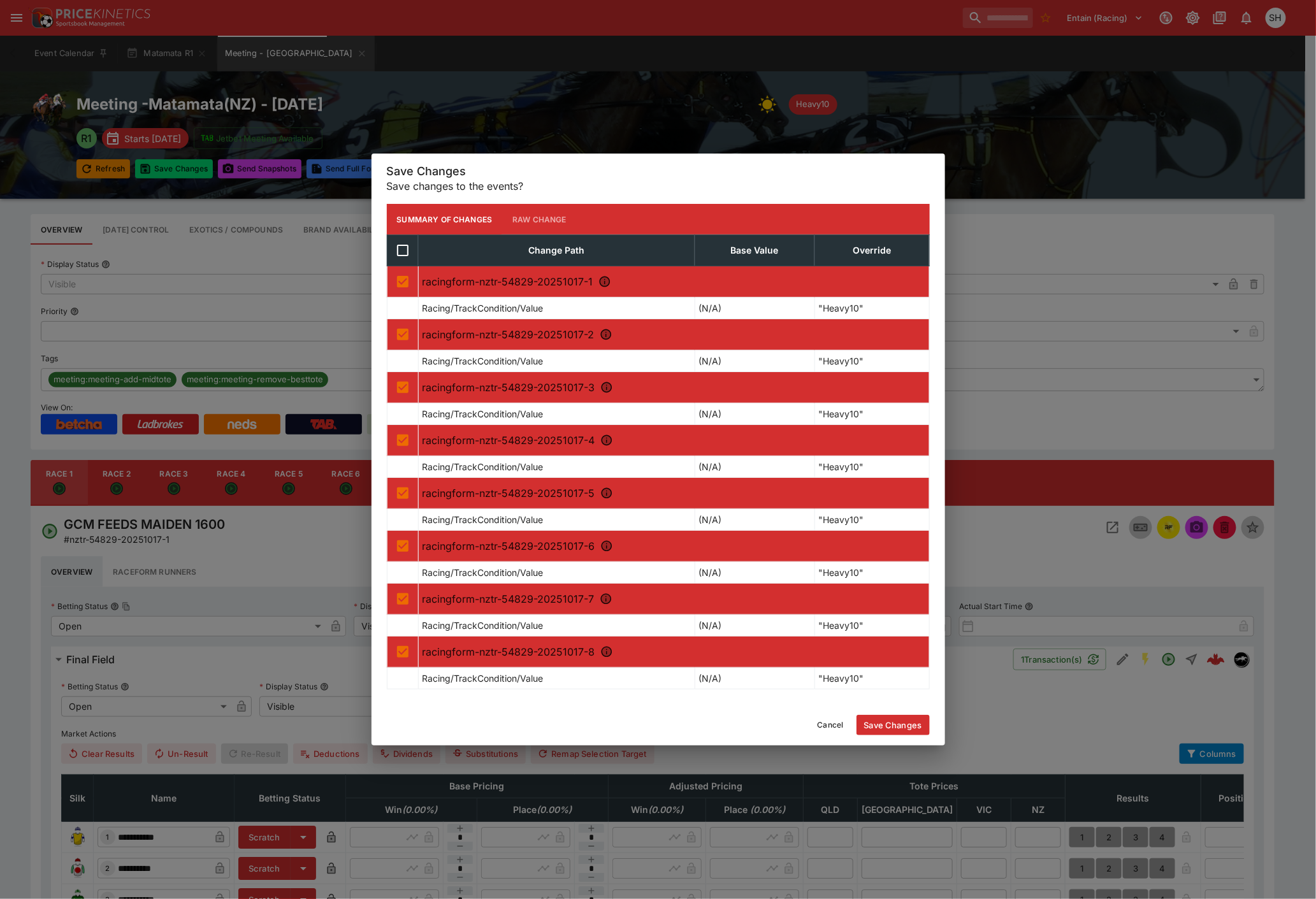
click at [899, 720] on button "Save Changes" at bounding box center [893, 725] width 73 height 21
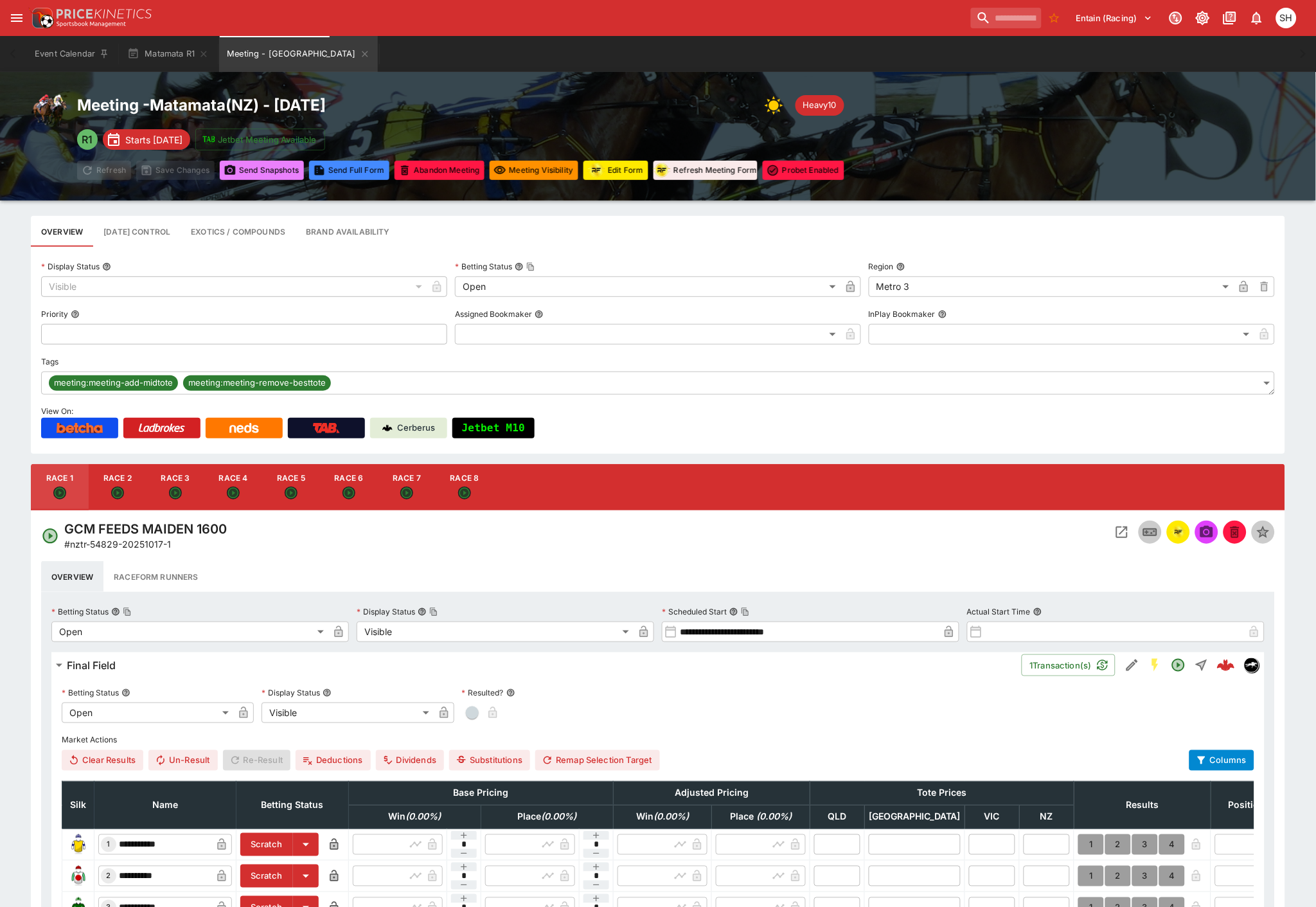
click at [242, 172] on button "Send Snapshot s" at bounding box center [261, 170] width 84 height 19
click at [238, 174] on button "Send Snapshot s" at bounding box center [261, 170] width 84 height 19
click at [362, 53] on icon "Meeting - Matamata" at bounding box center [365, 53] width 6 height 6
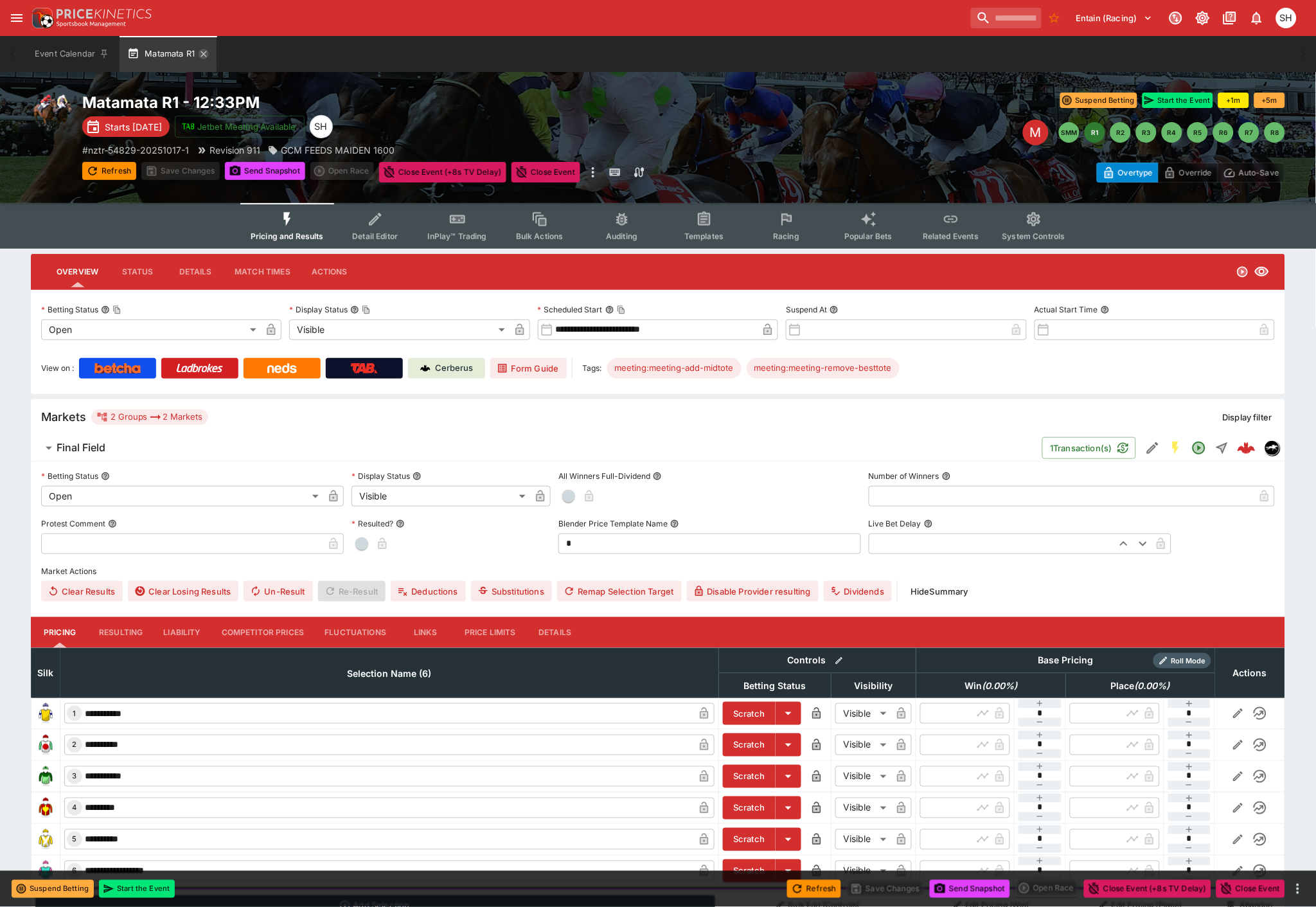
click at [203, 54] on icon "button" at bounding box center [204, 53] width 6 height 6
